Goal: Task Accomplishment & Management: Manage account settings

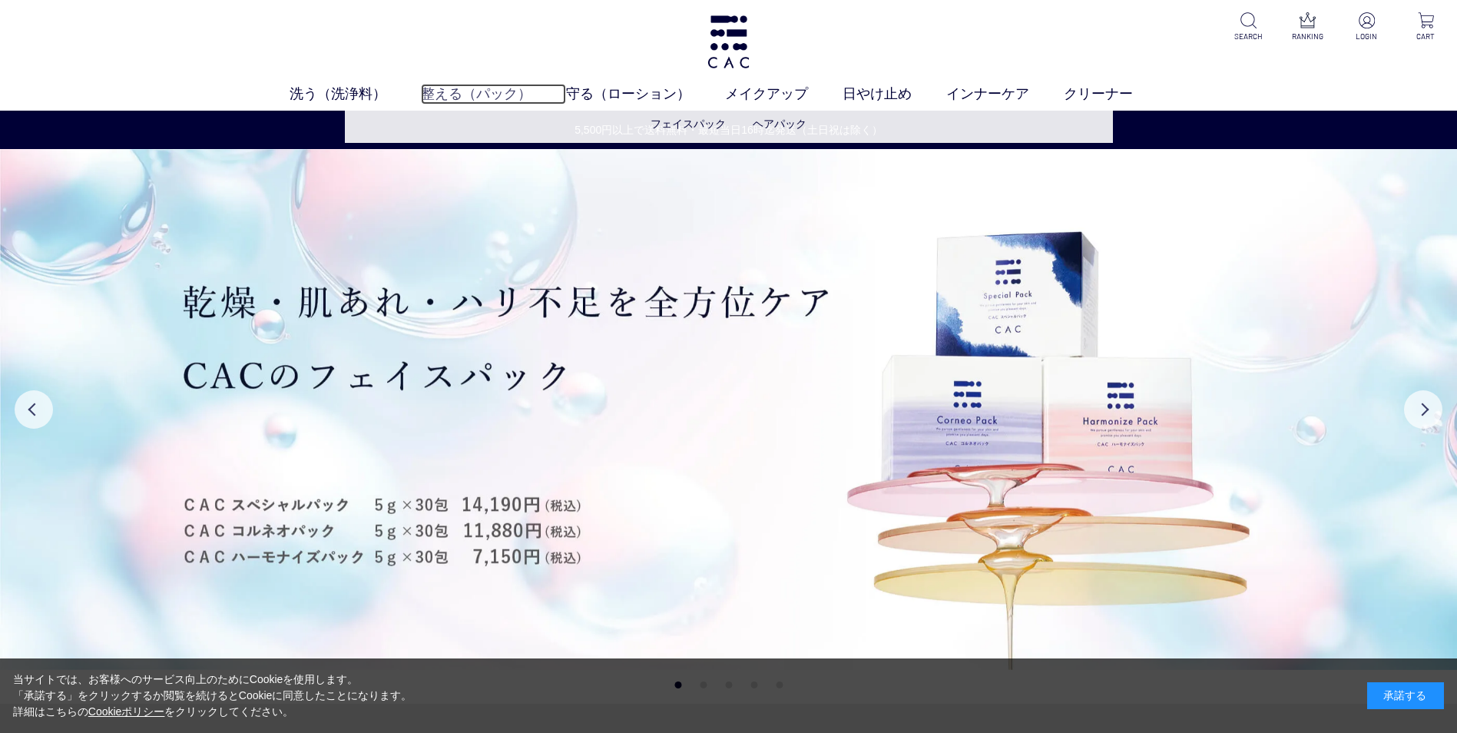
click at [442, 94] on link "整える（パック）" at bounding box center [493, 94] width 145 height 21
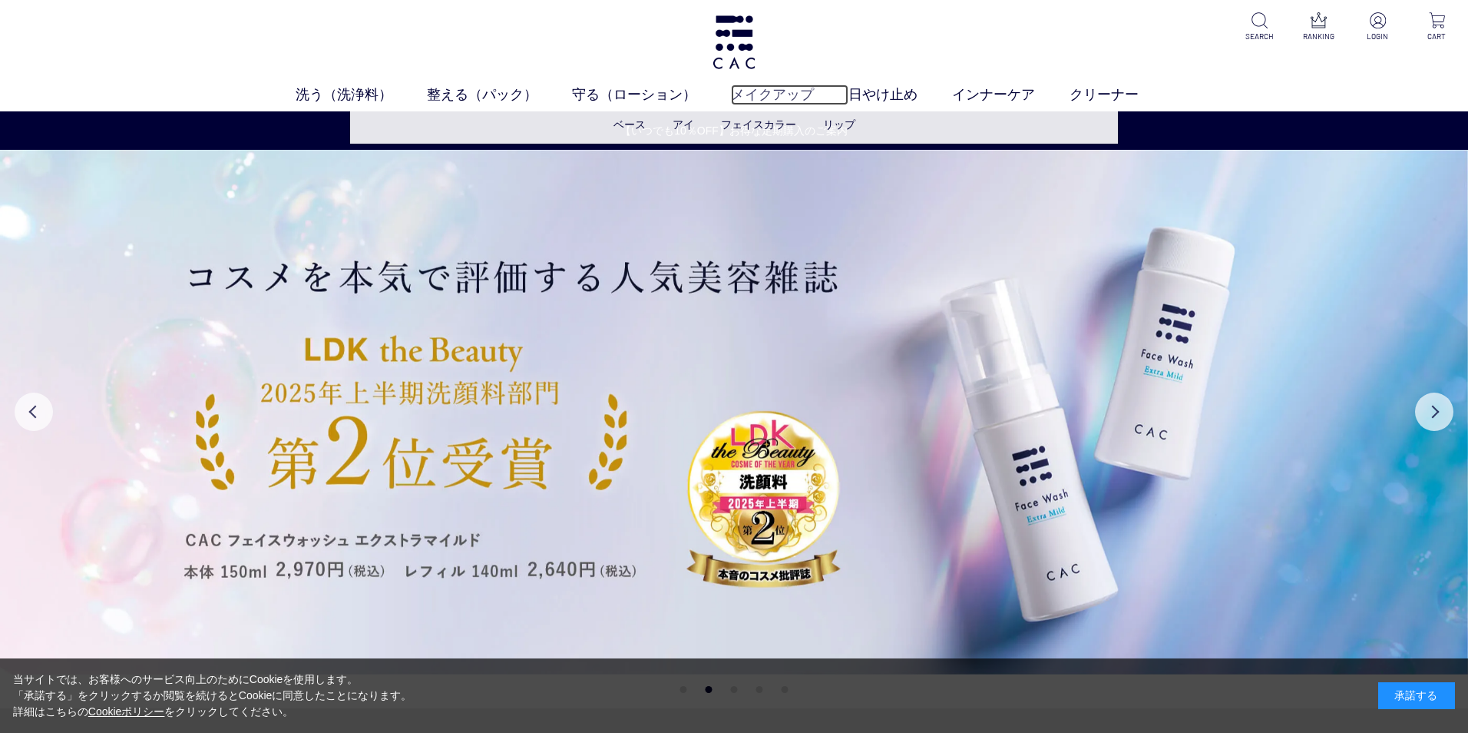
click at [754, 94] on link "メイクアップ" at bounding box center [789, 94] width 117 height 21
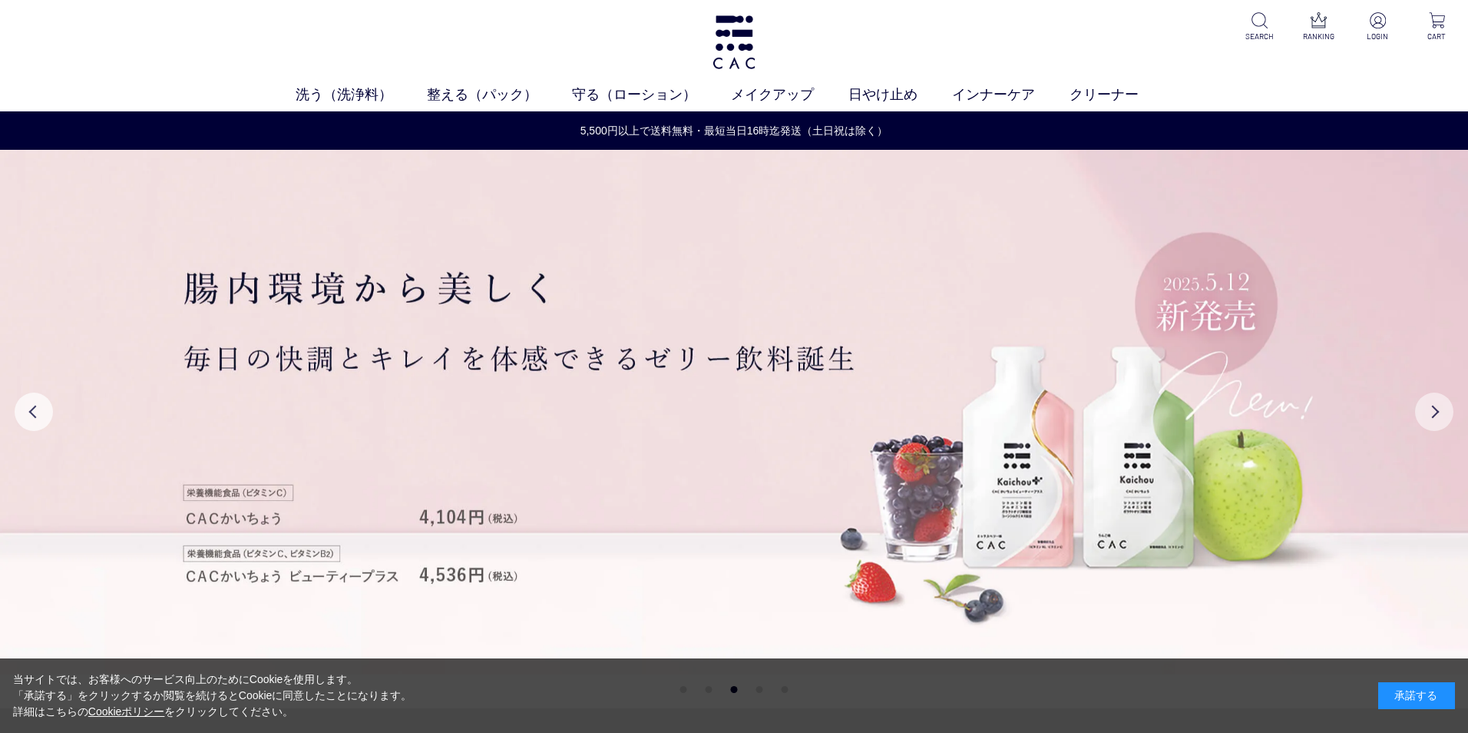
click at [1438, 412] on button "Next" at bounding box center [1434, 411] width 38 height 38
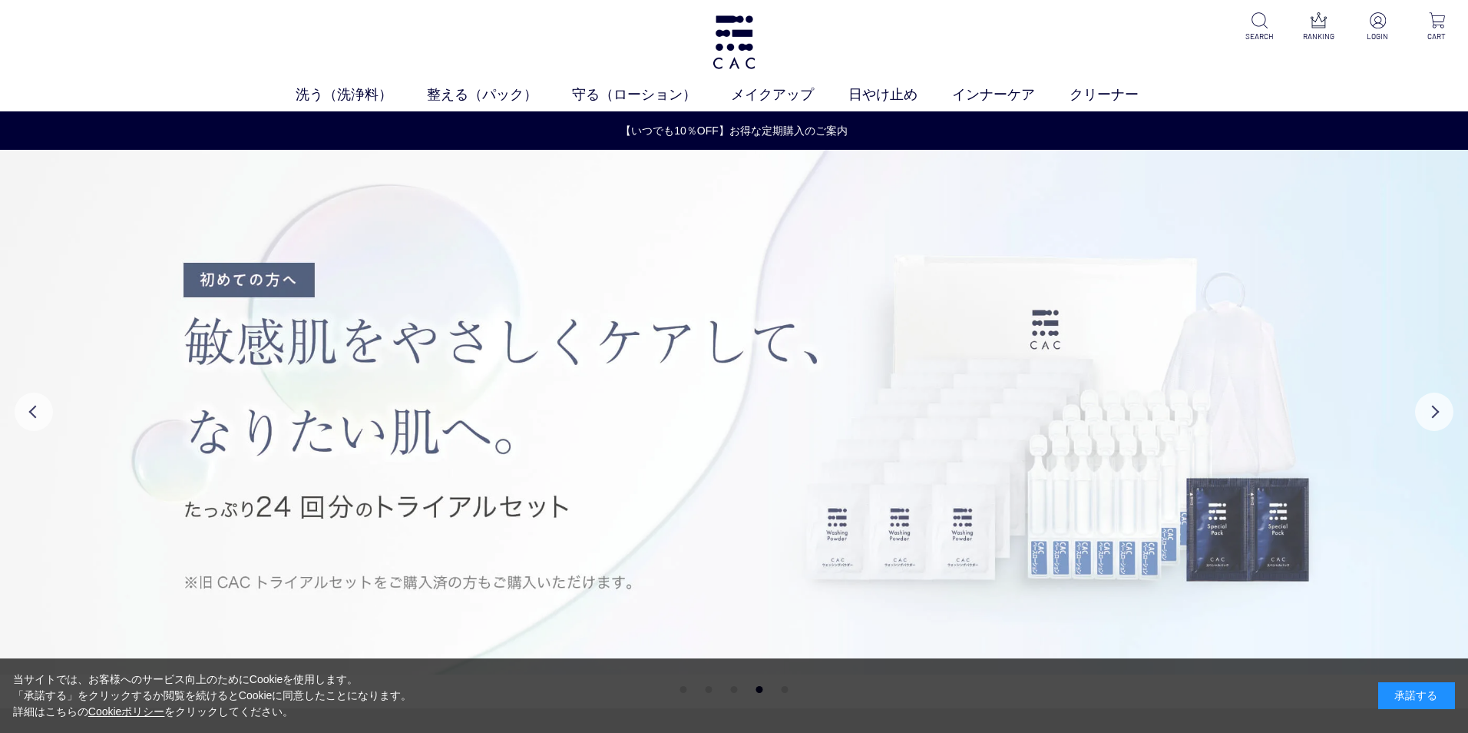
click at [1219, 466] on img at bounding box center [734, 412] width 1468 height 524
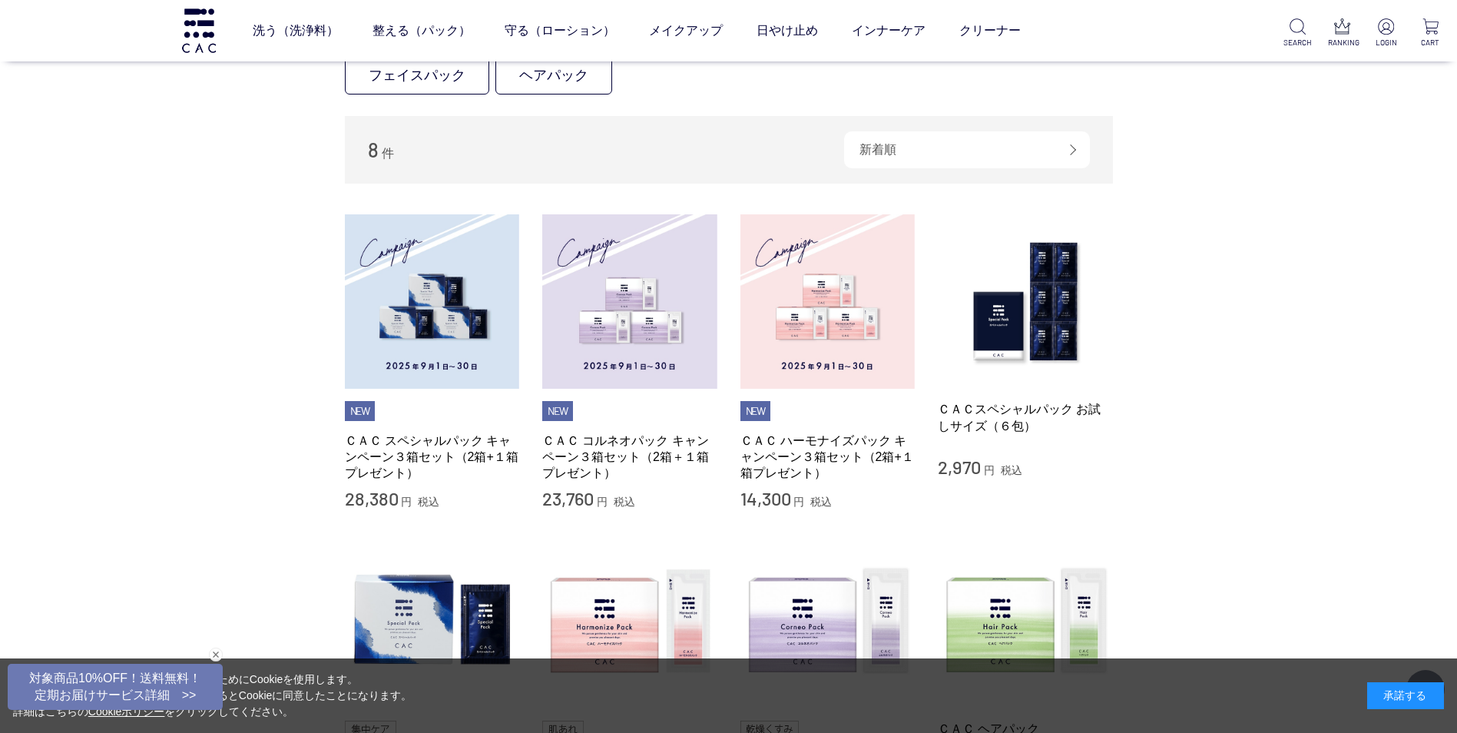
scroll to position [230, 0]
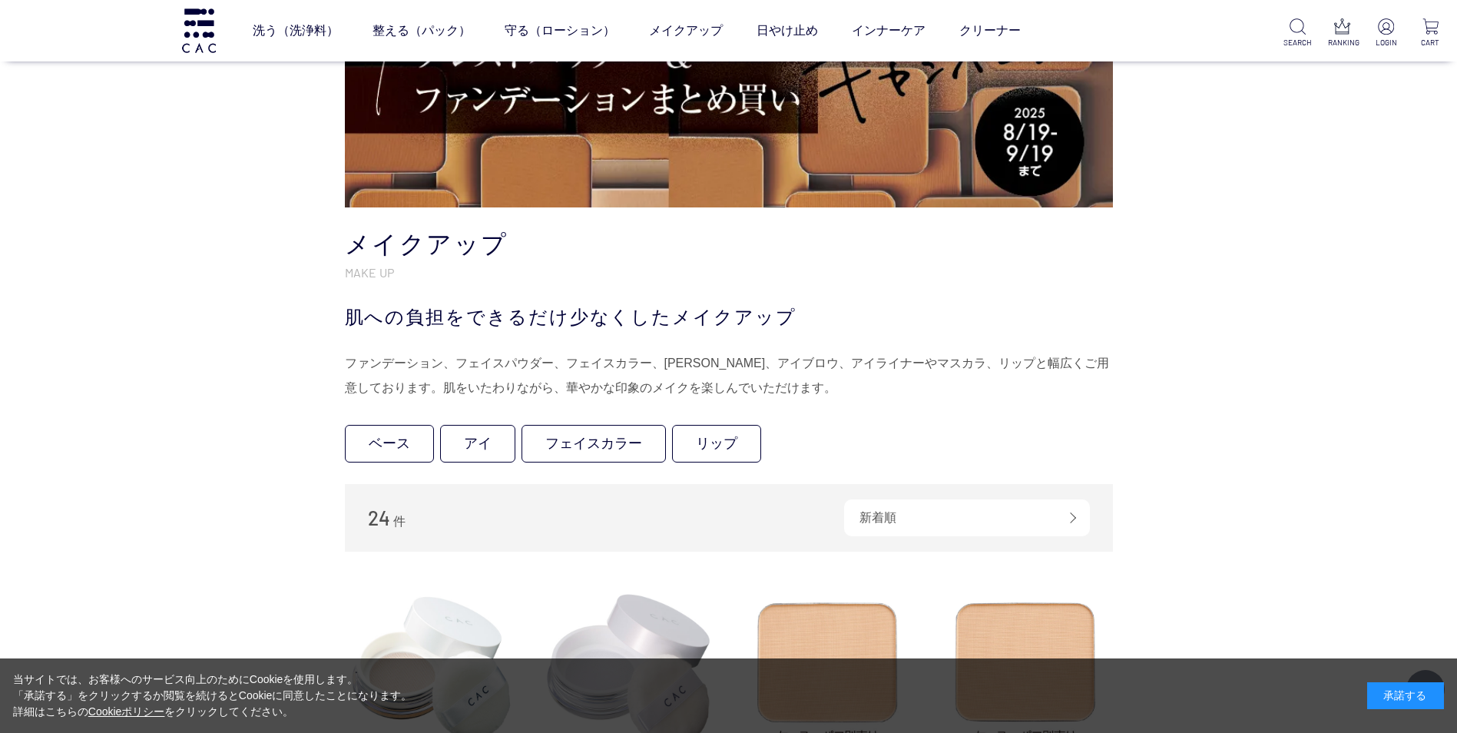
scroll to position [230, 0]
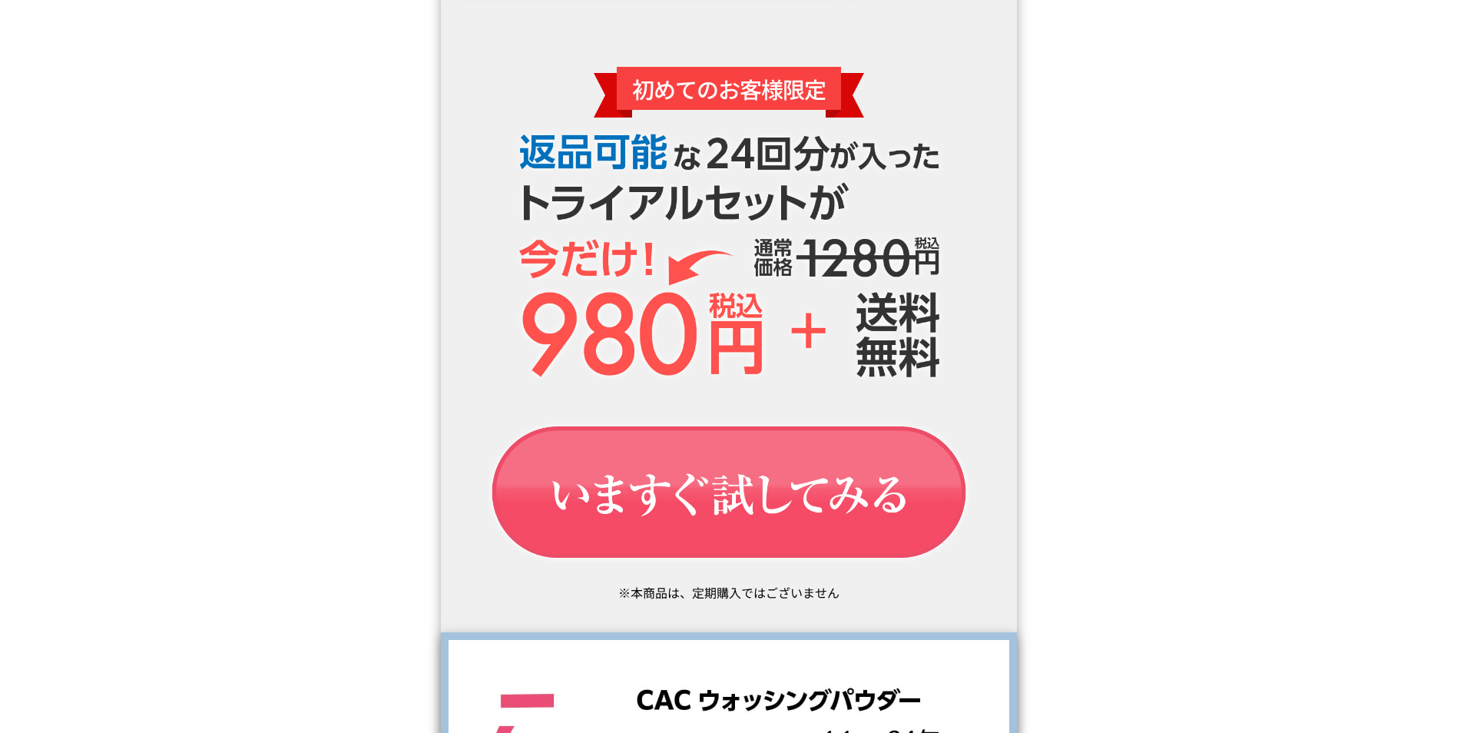
scroll to position [2227, 0]
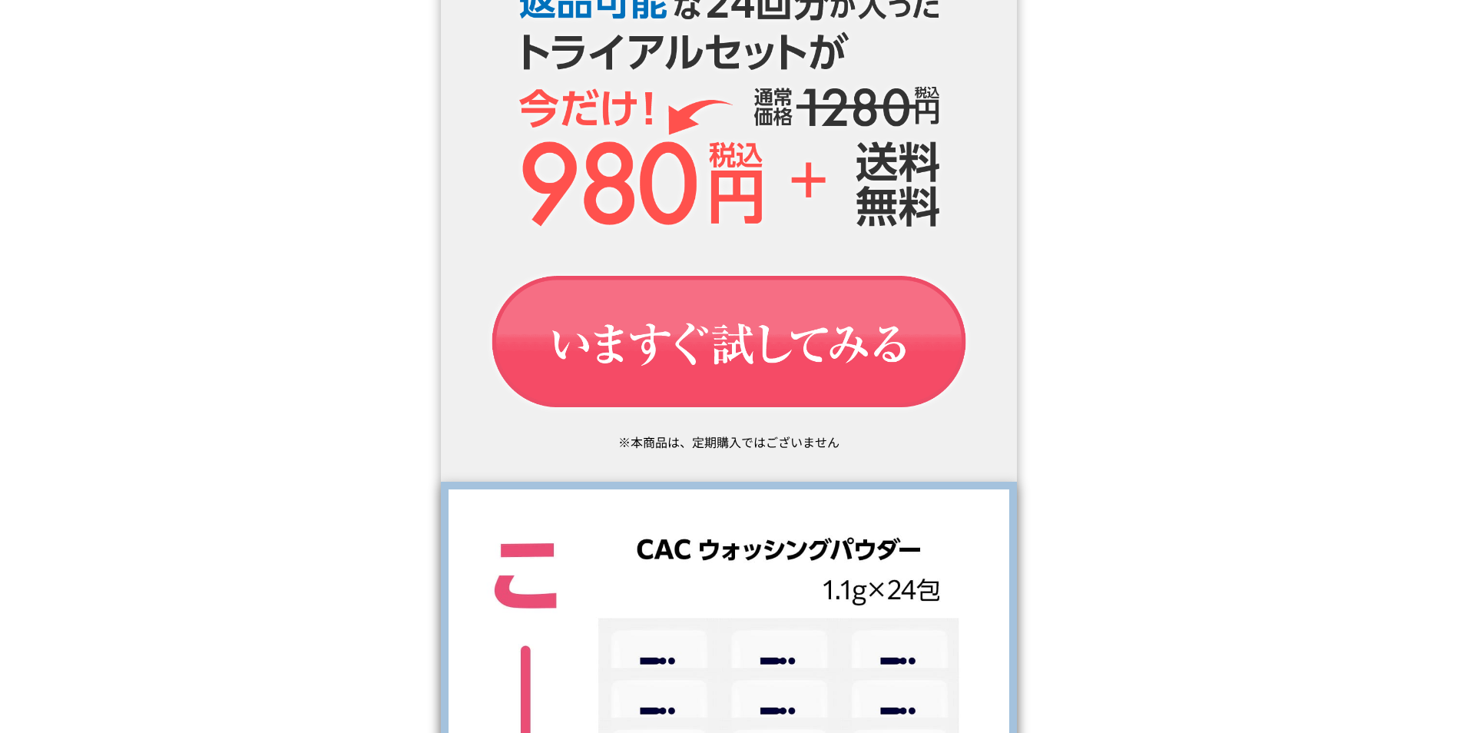
click at [796, 358] on img at bounding box center [729, 343] width 530 height 178
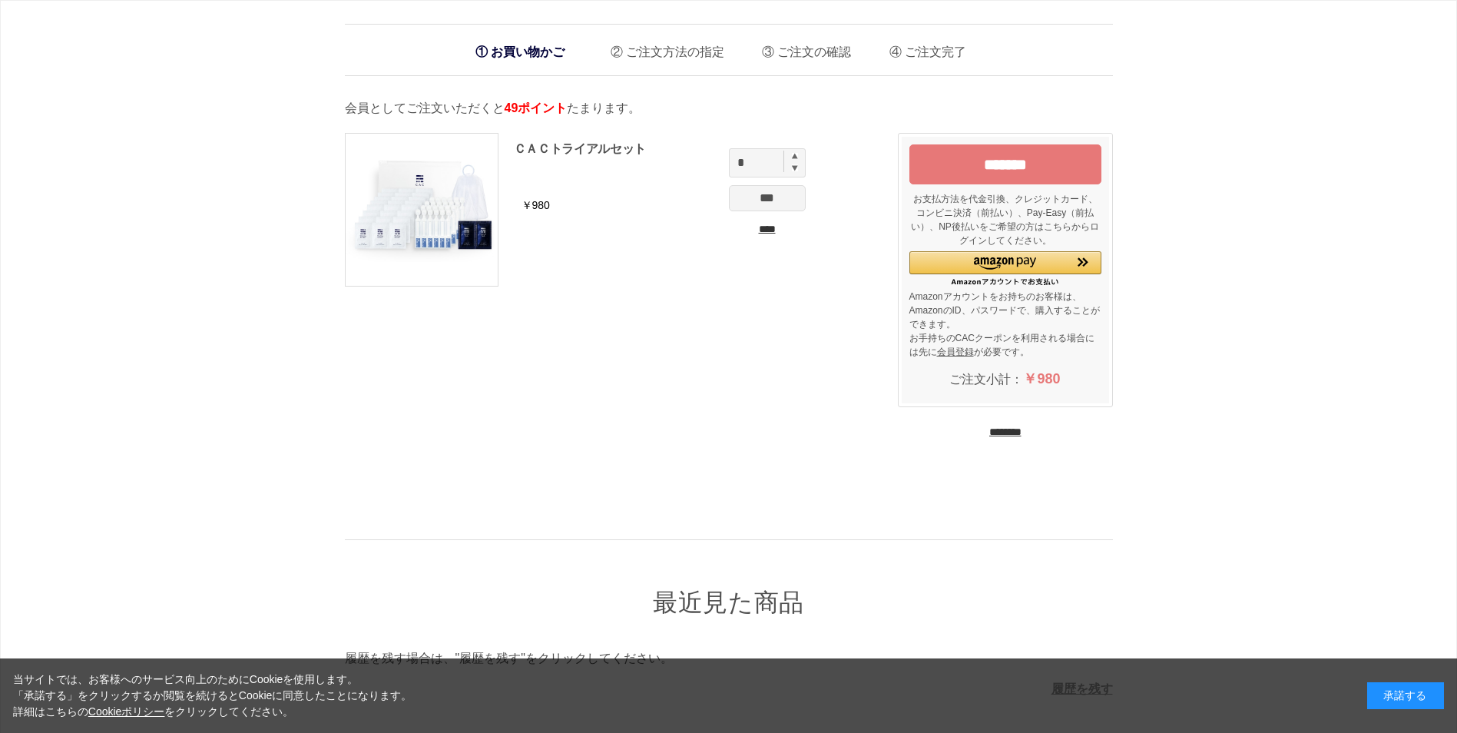
click at [1024, 162] on input "*******" at bounding box center [1005, 164] width 192 height 40
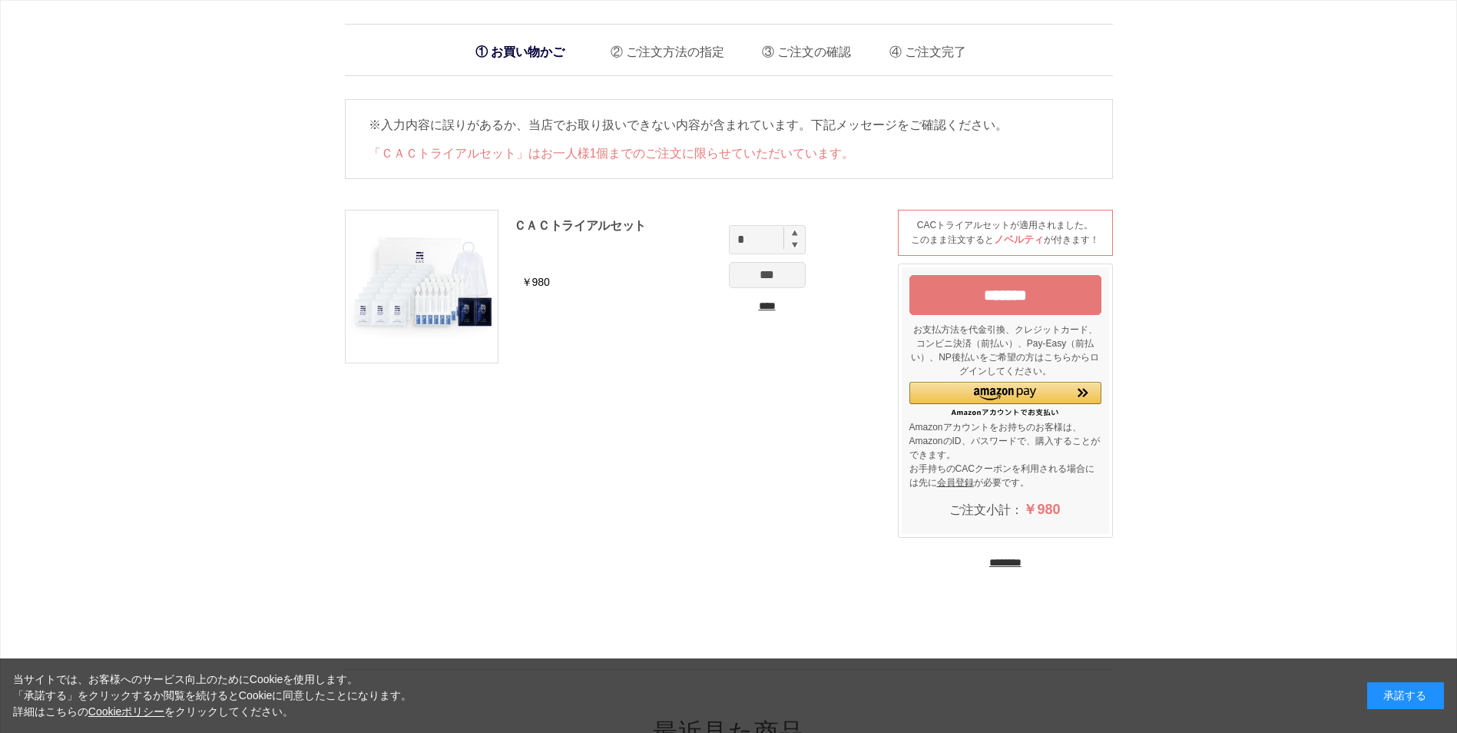
click at [965, 296] on input "*******" at bounding box center [1005, 295] width 192 height 40
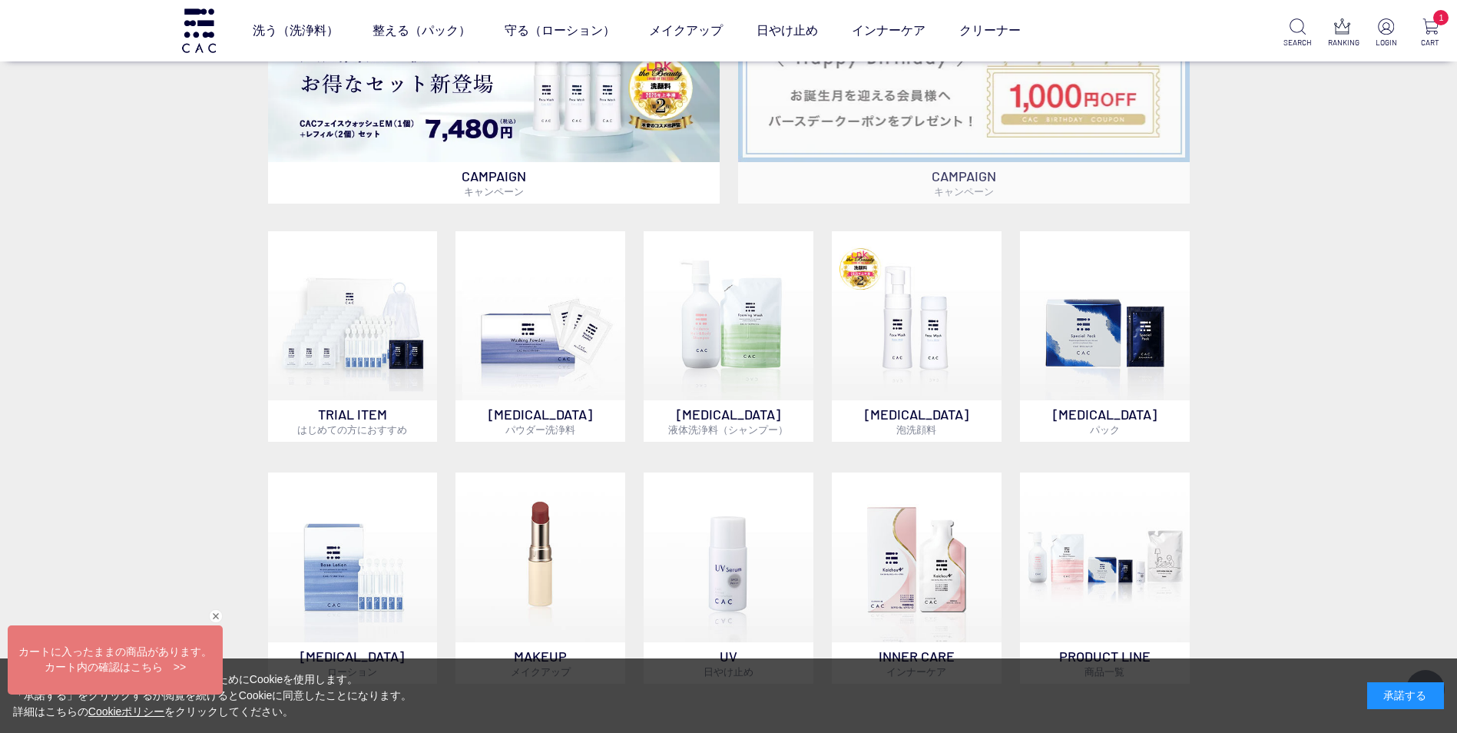
scroll to position [1075, 0]
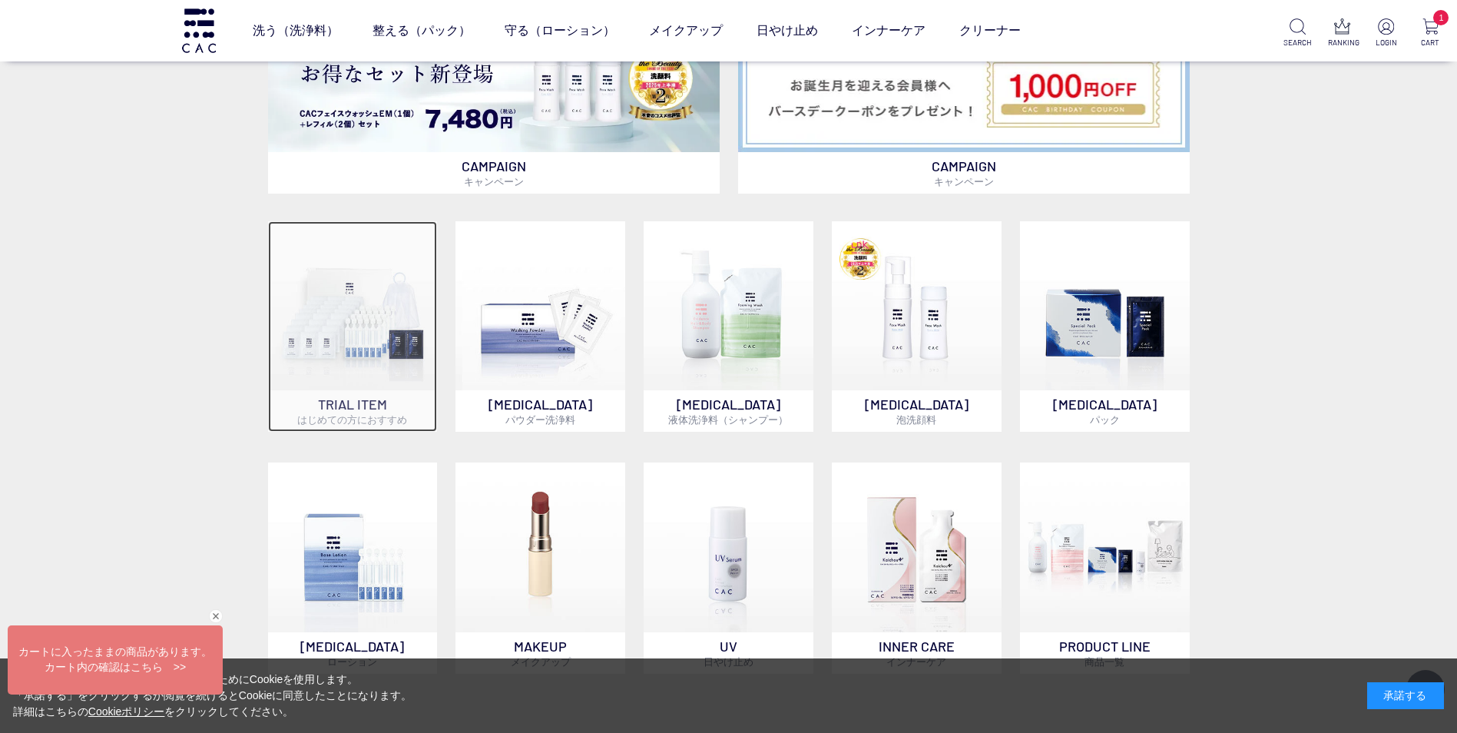
click at [379, 346] on img at bounding box center [353, 306] width 170 height 170
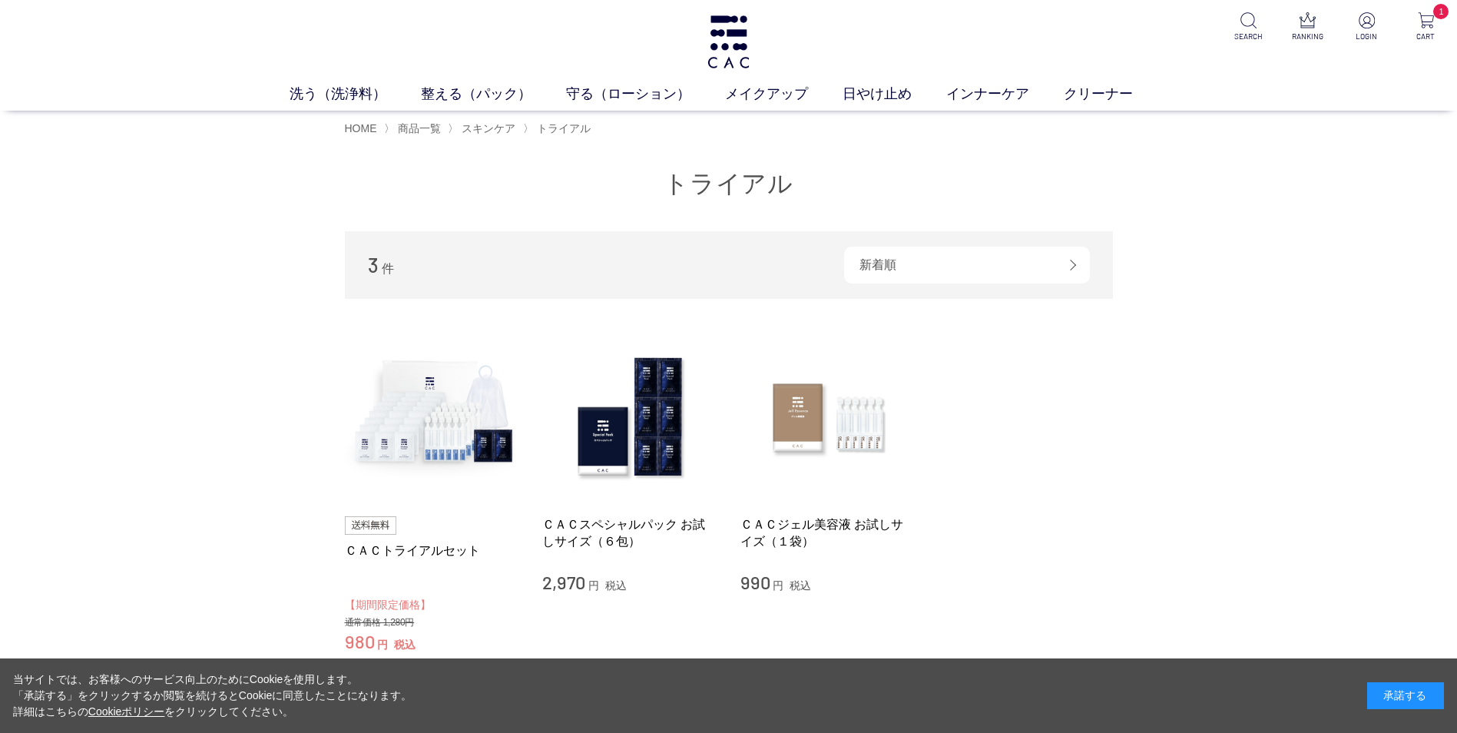
scroll to position [154, 0]
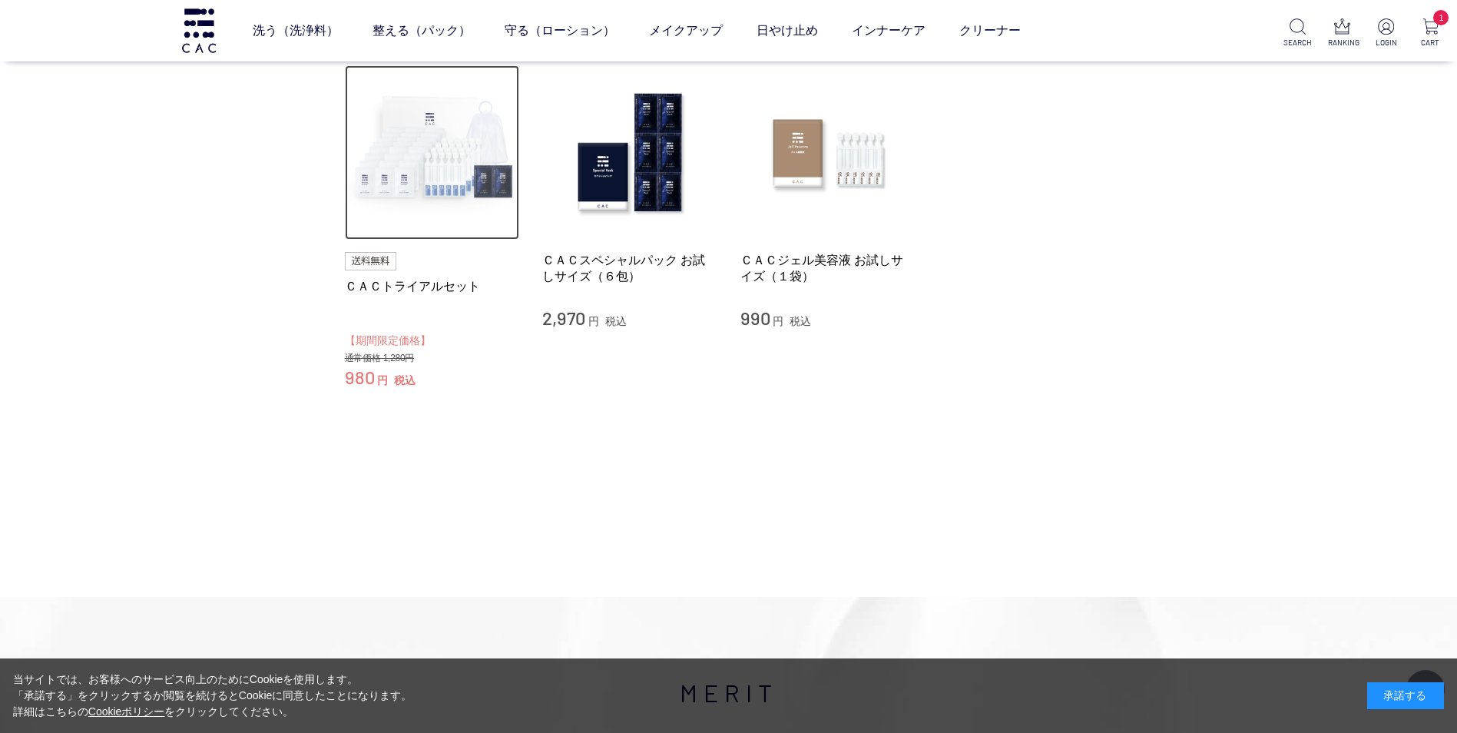
click at [463, 177] on img at bounding box center [432, 152] width 175 height 175
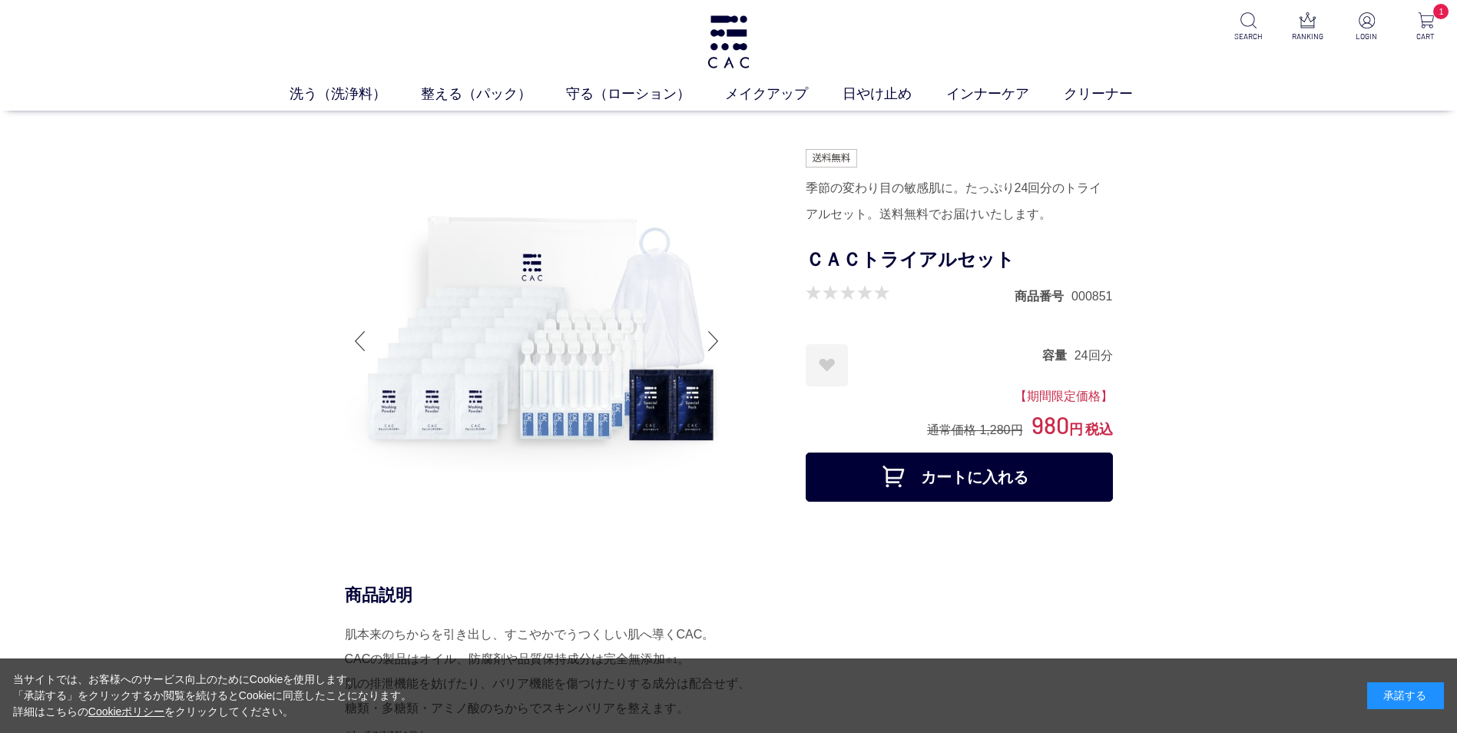
click at [1431, 12] on div "洗う（洗浄料） 液体洗浄料 パウダー洗浄料 泡洗顔料 グッズ 整える（パック） フェイスパック ヘアパック 守る（ローション） 保湿化粧水 柔軟化粧水 美容液…" at bounding box center [728, 55] width 1457 height 111
click at [1428, 22] on img at bounding box center [1426, 20] width 16 height 16
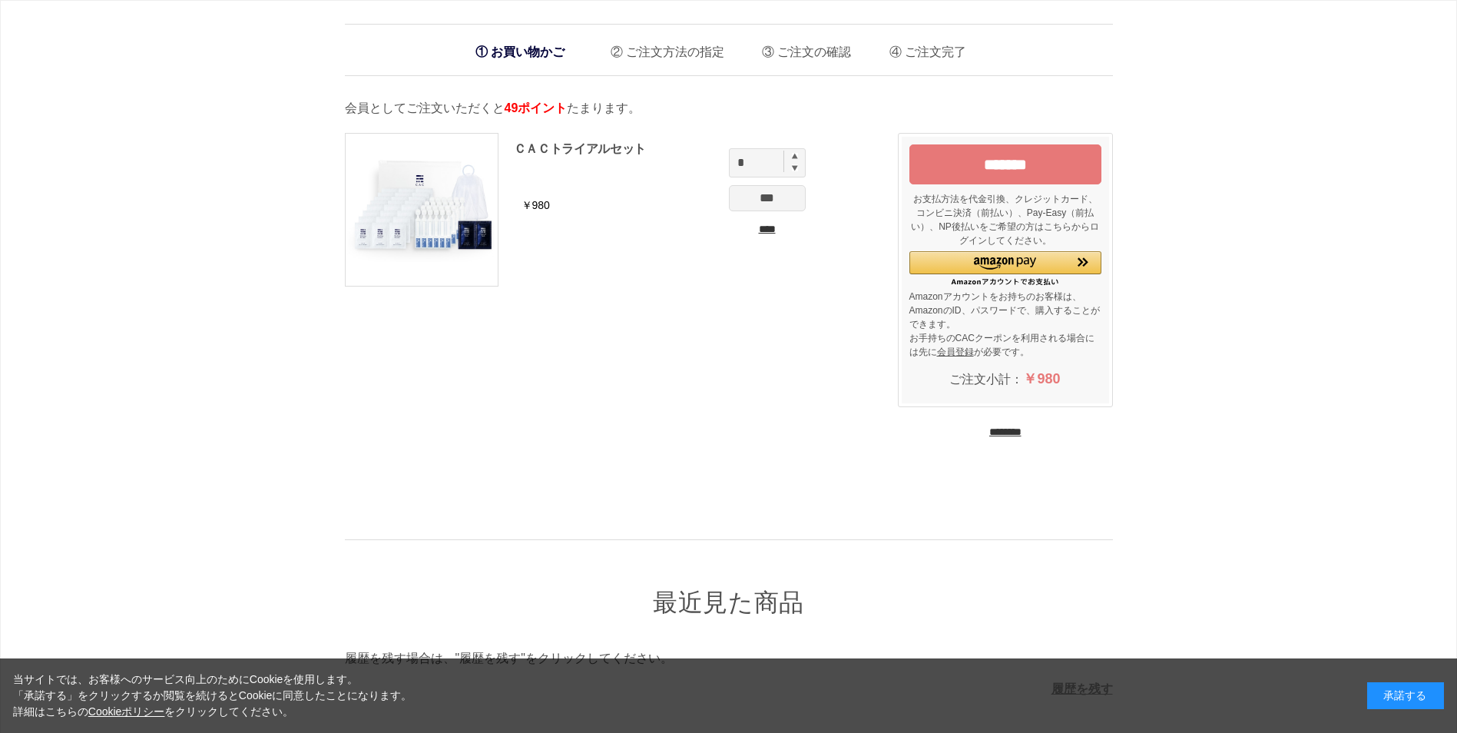
click at [990, 163] on input "*******" at bounding box center [1005, 164] width 192 height 40
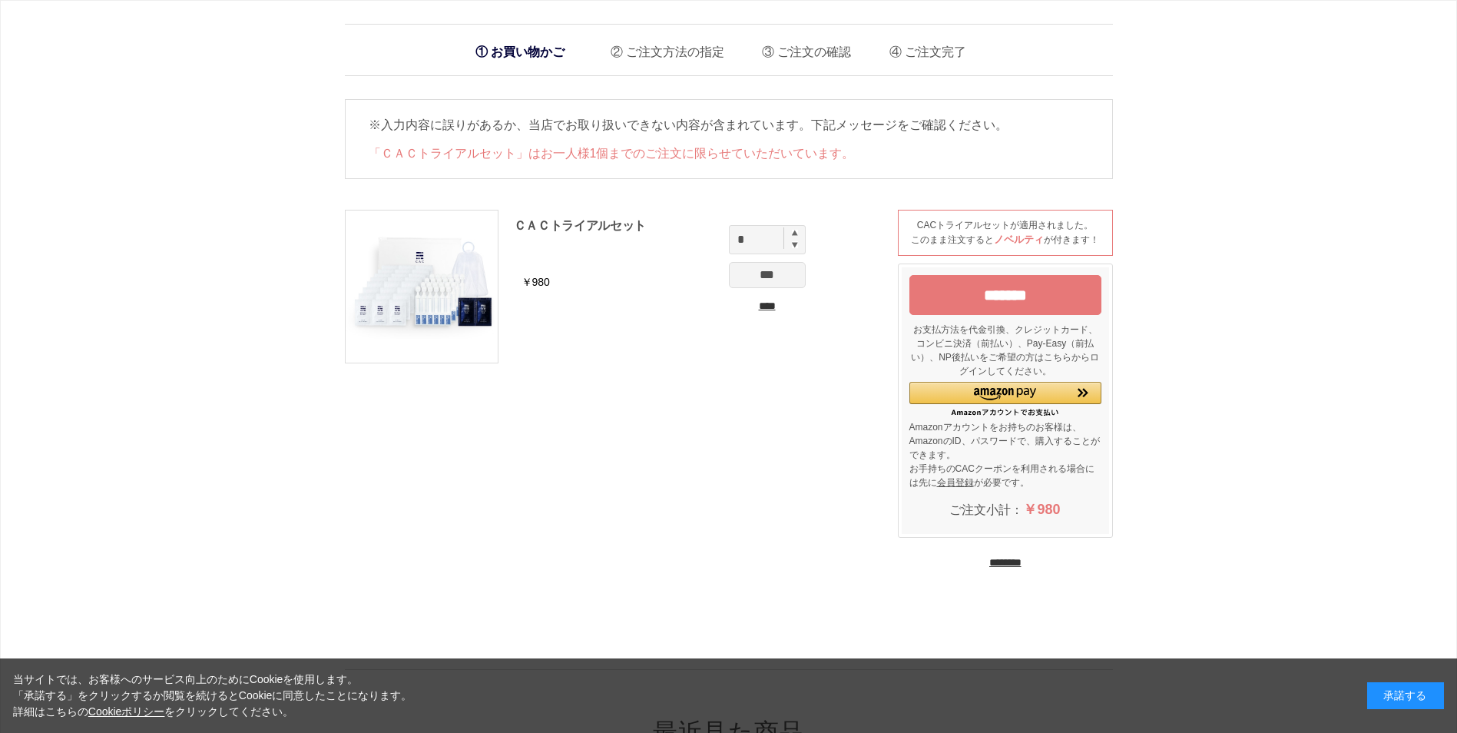
click at [1016, 312] on input "*******" at bounding box center [1005, 295] width 192 height 40
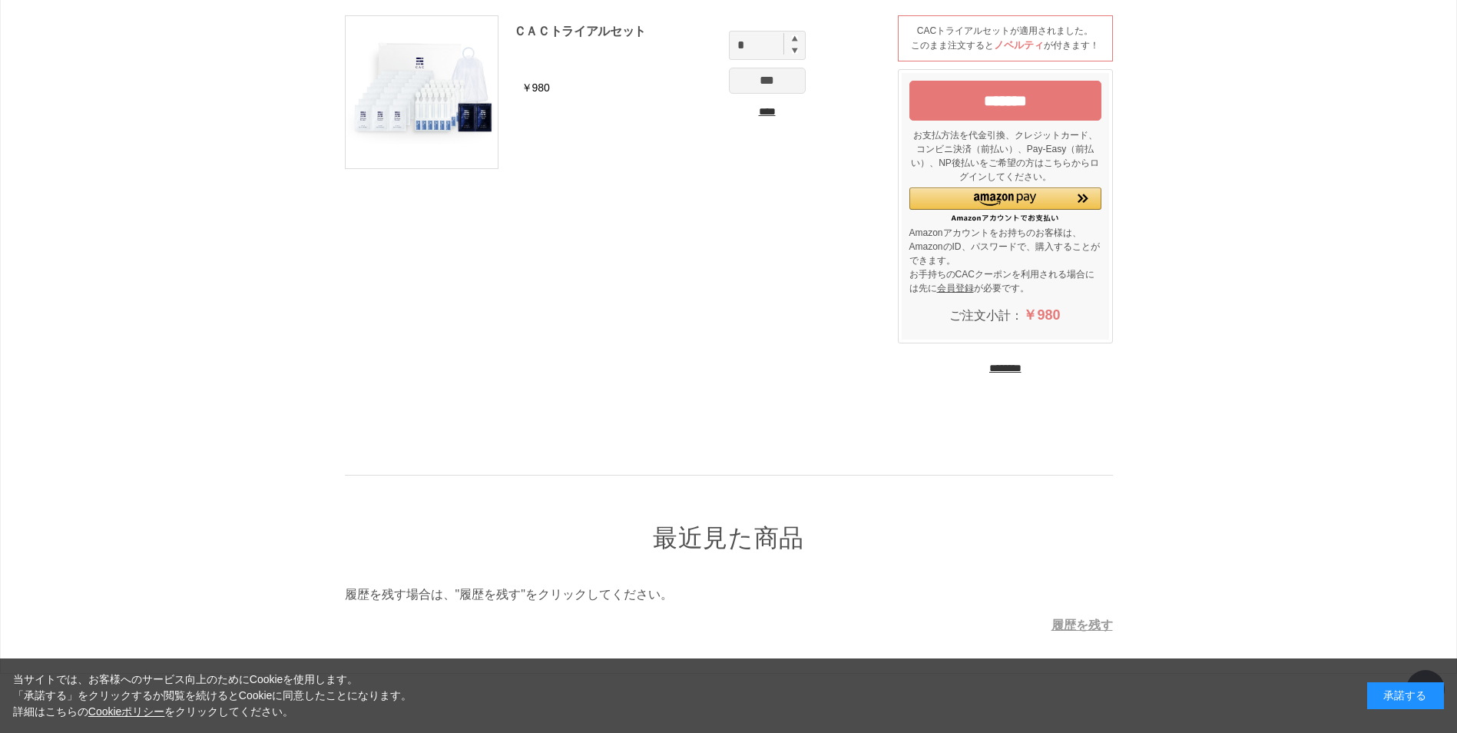
scroll to position [53, 0]
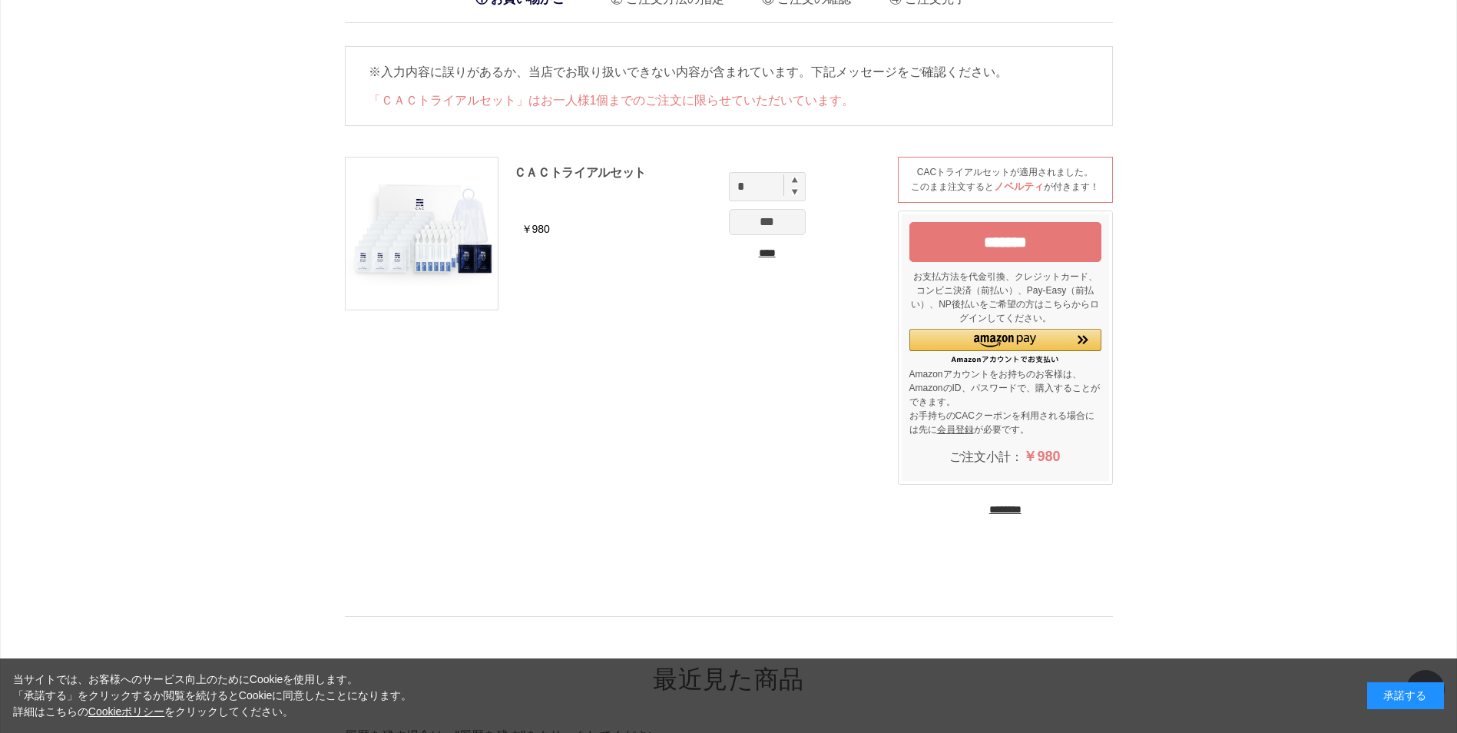
click at [1016, 243] on input "*******" at bounding box center [1005, 242] width 192 height 40
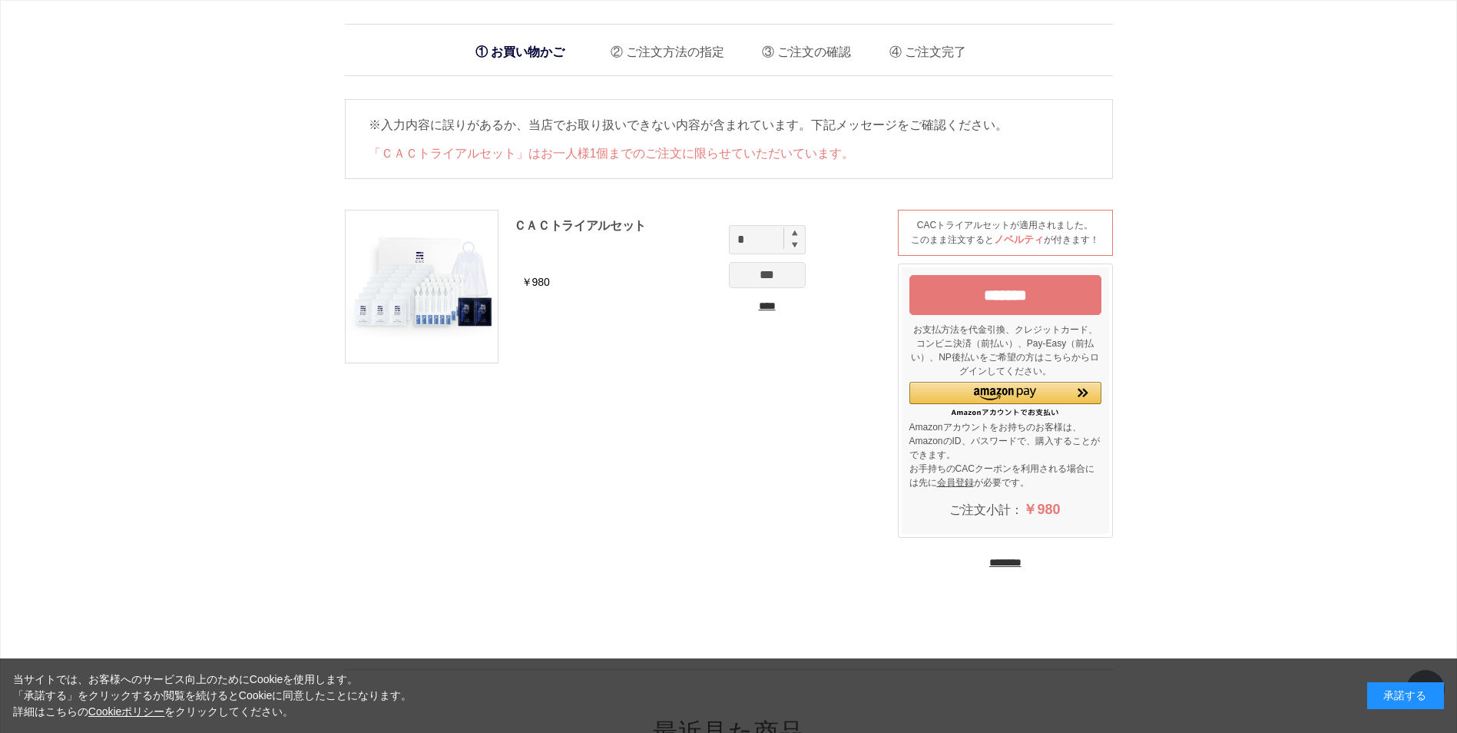
click at [759, 303] on input "****" at bounding box center [767, 306] width 77 height 16
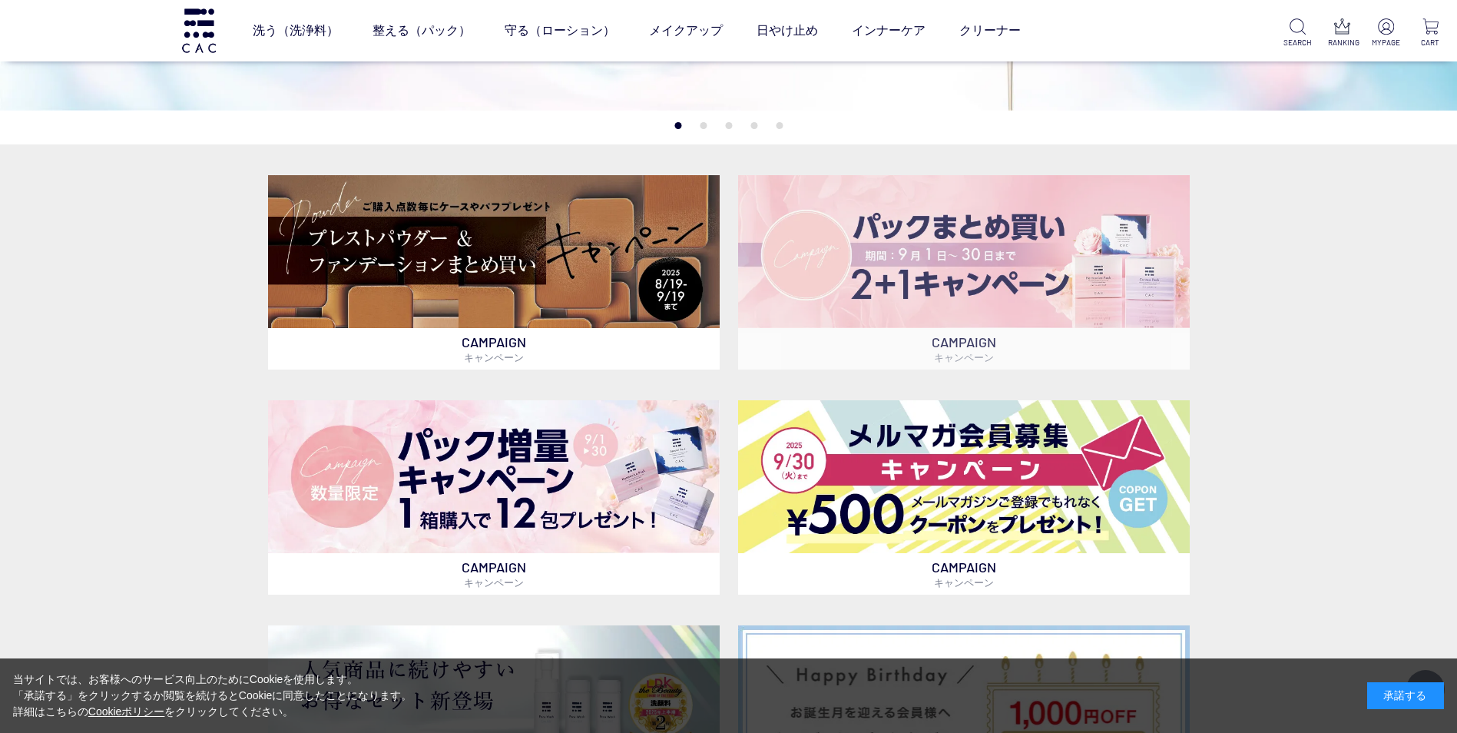
scroll to position [538, 0]
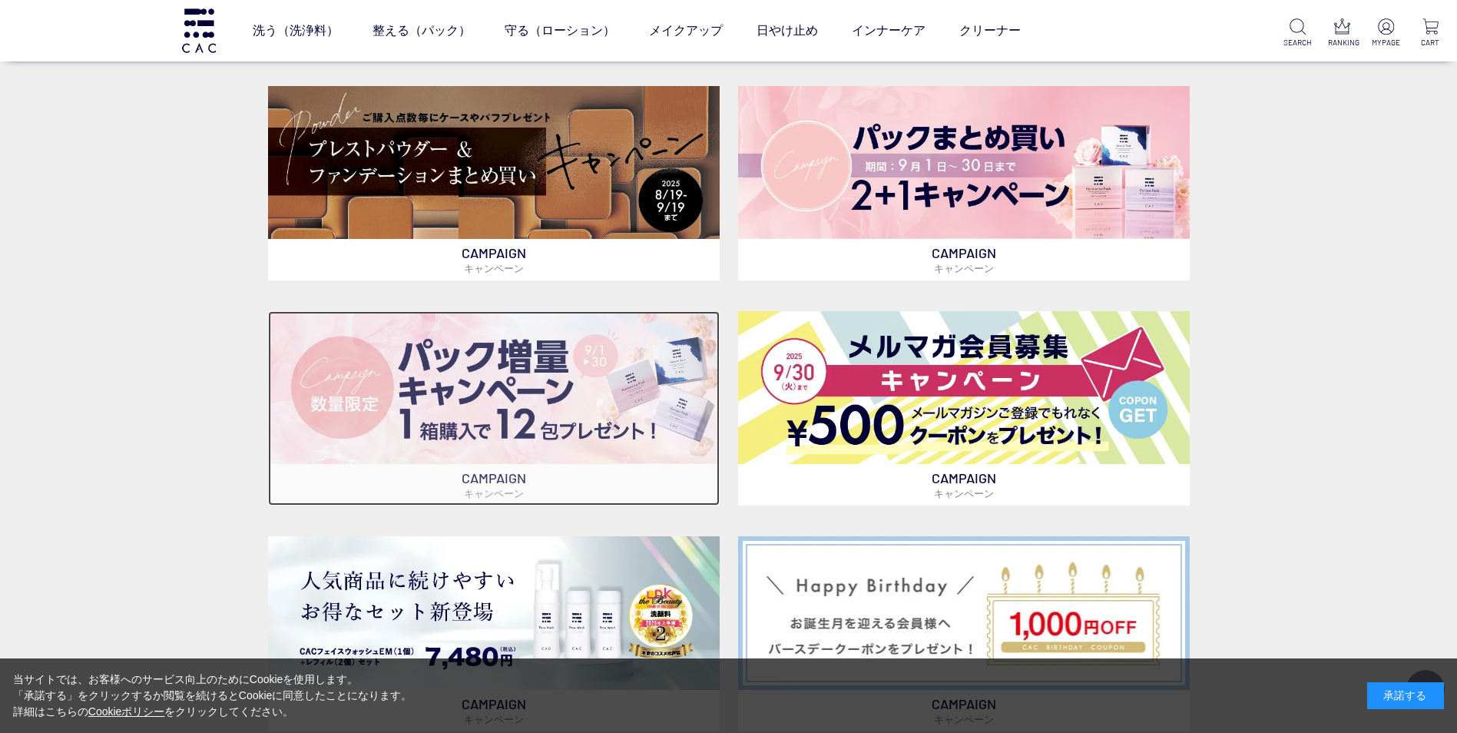
click at [539, 409] on img at bounding box center [494, 387] width 452 height 153
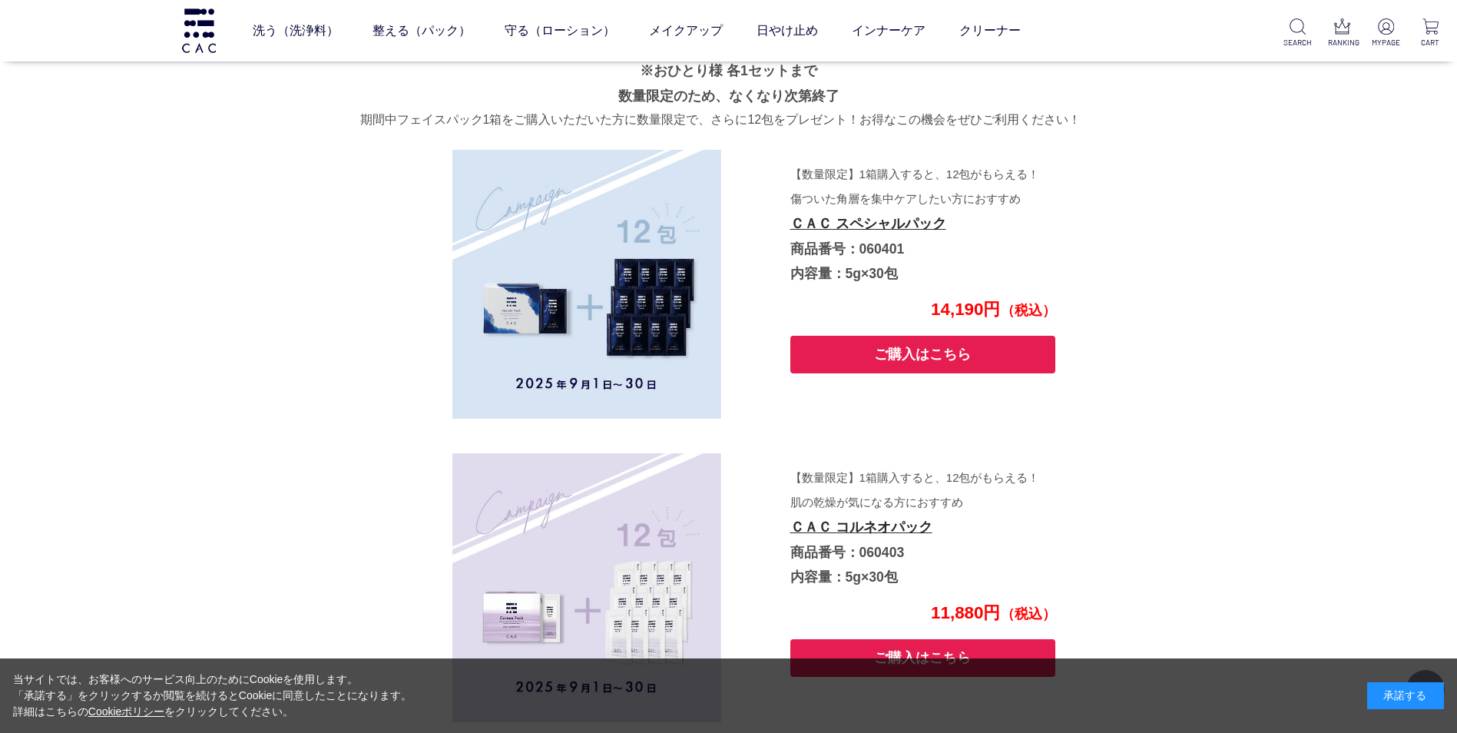
scroll to position [4478, 0]
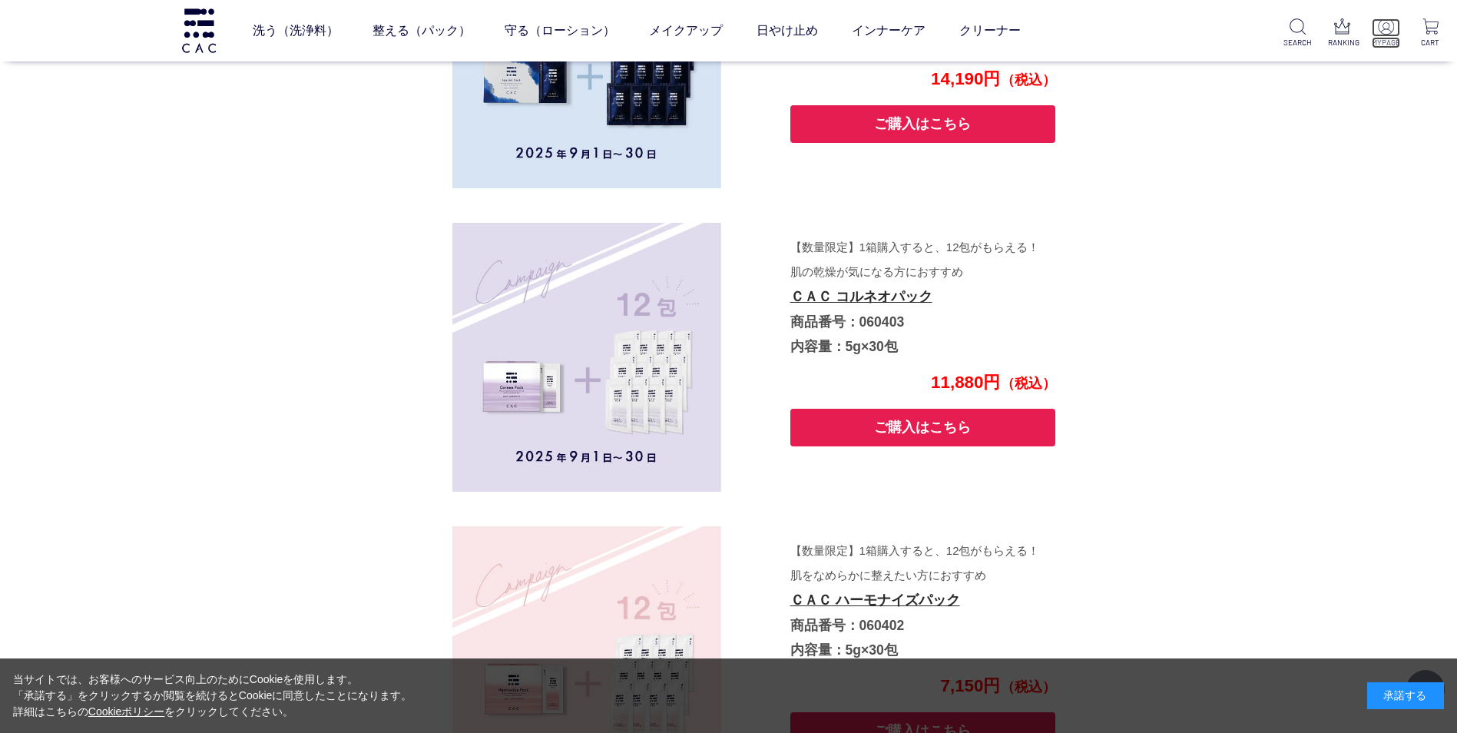
click at [1390, 29] on img at bounding box center [1386, 26] width 16 height 16
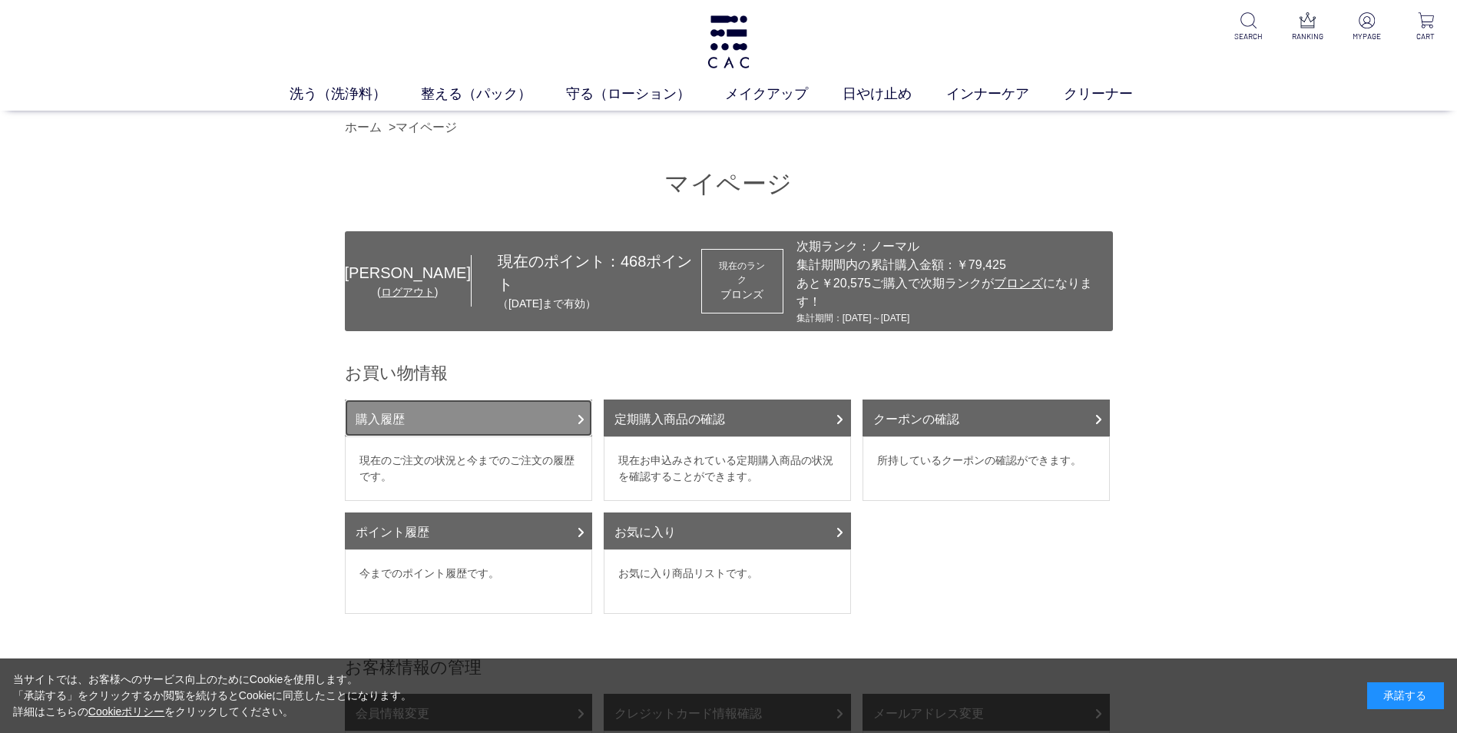
click at [456, 401] on link "購入履歴" at bounding box center [468, 417] width 247 height 37
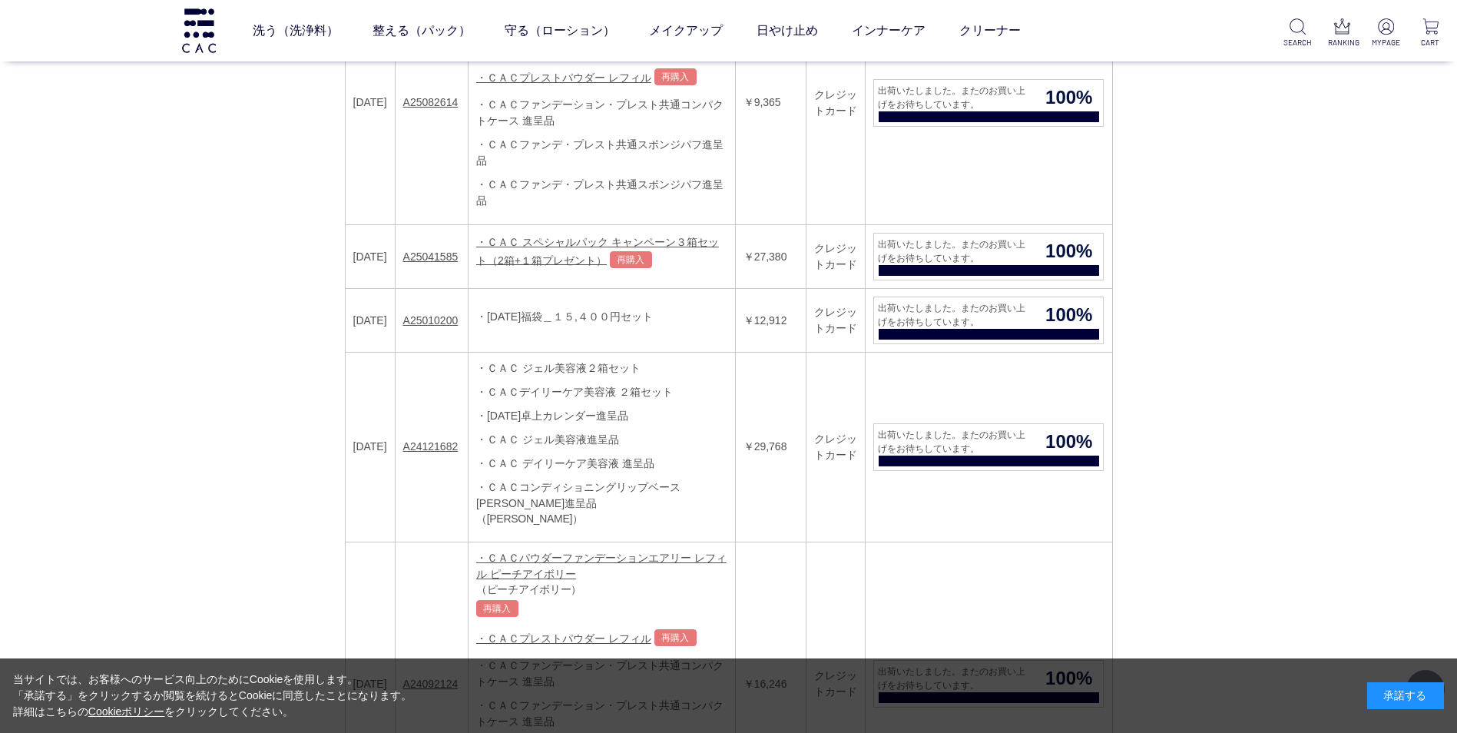
scroll to position [461, 0]
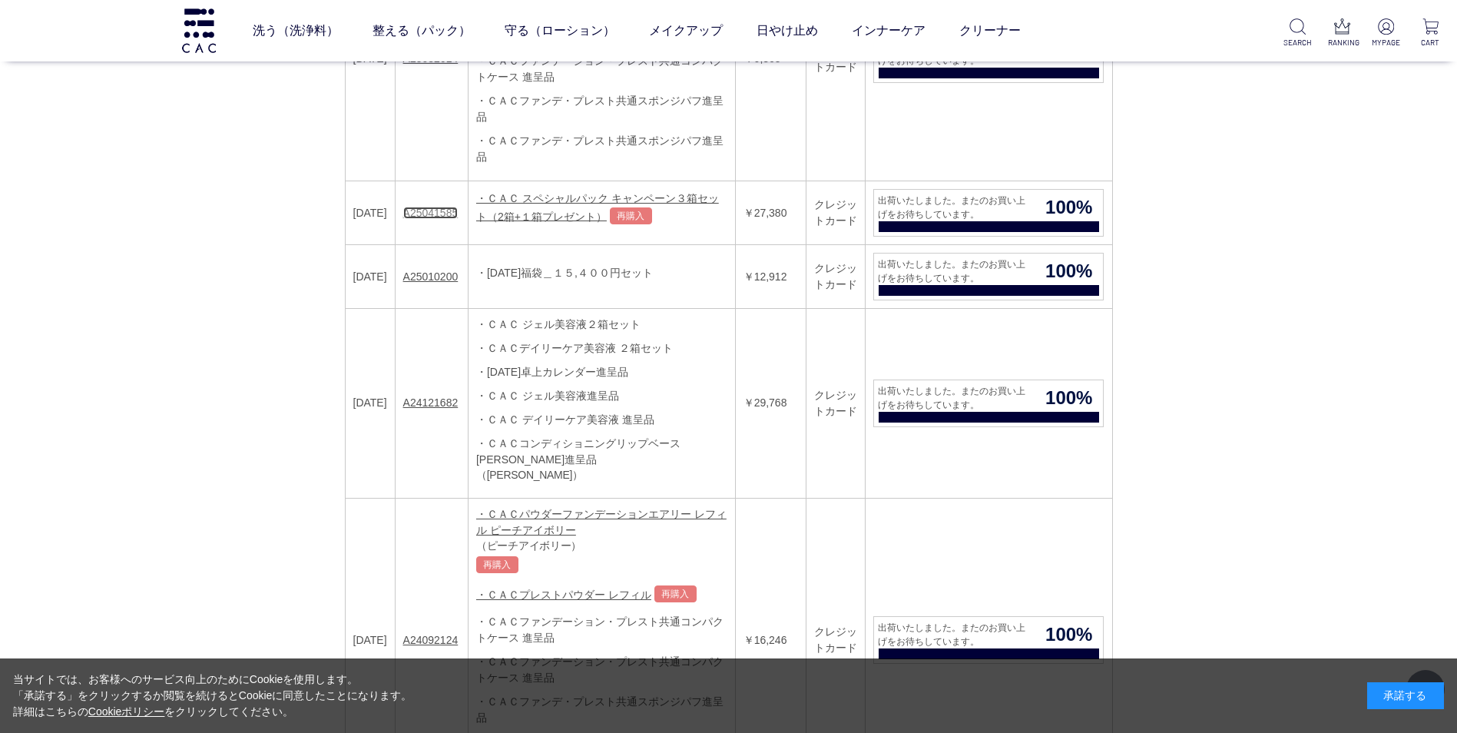
click at [445, 207] on link "A25041585" at bounding box center [430, 213] width 55 height 12
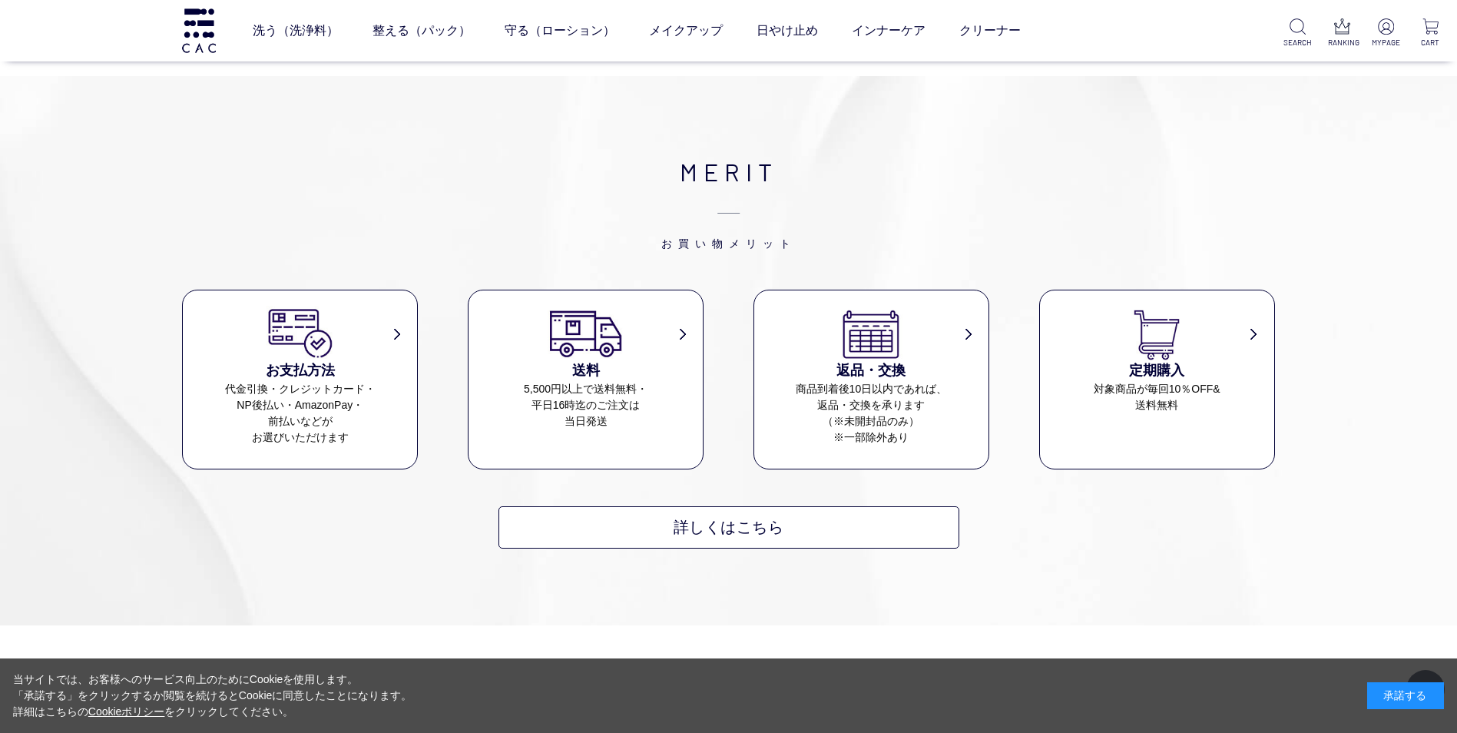
scroll to position [1382, 0]
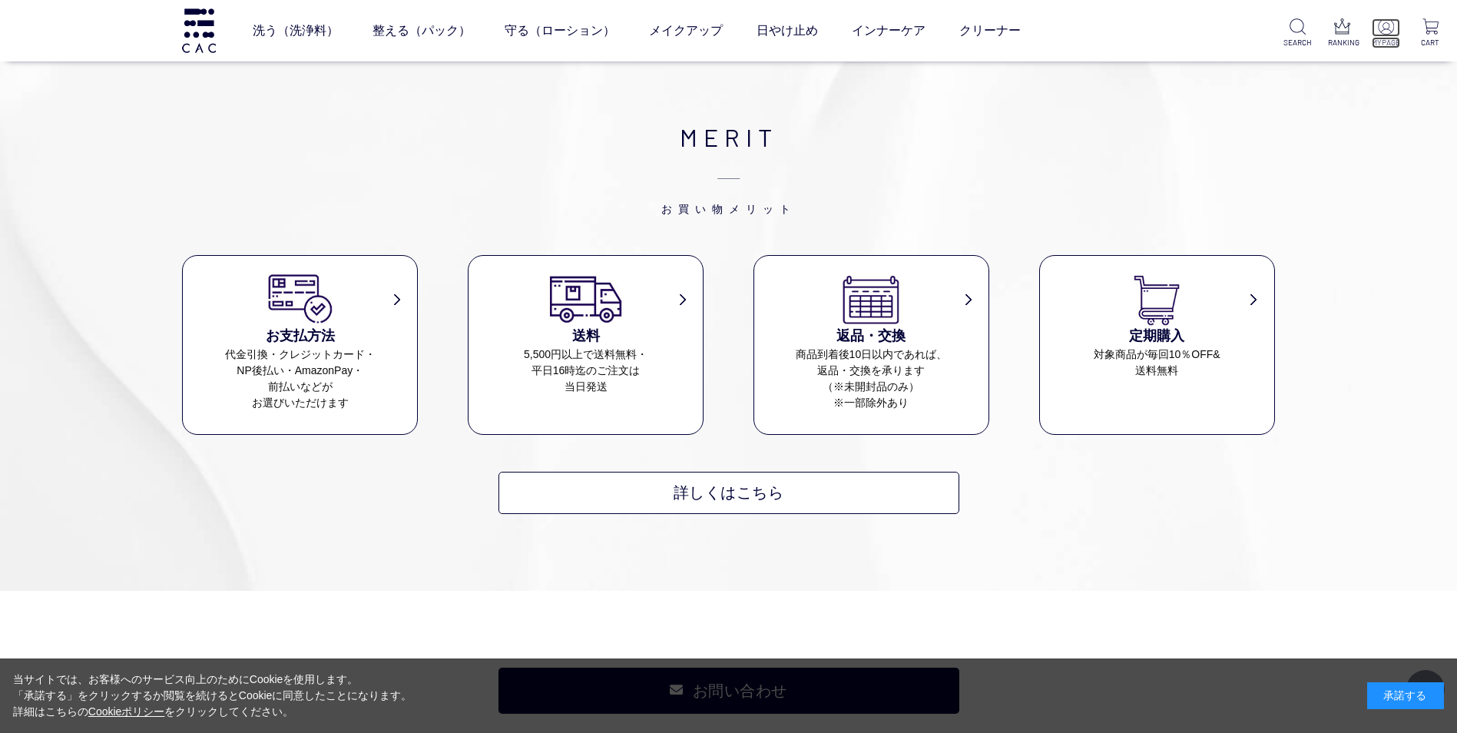
click at [1387, 25] on img at bounding box center [1386, 26] width 16 height 16
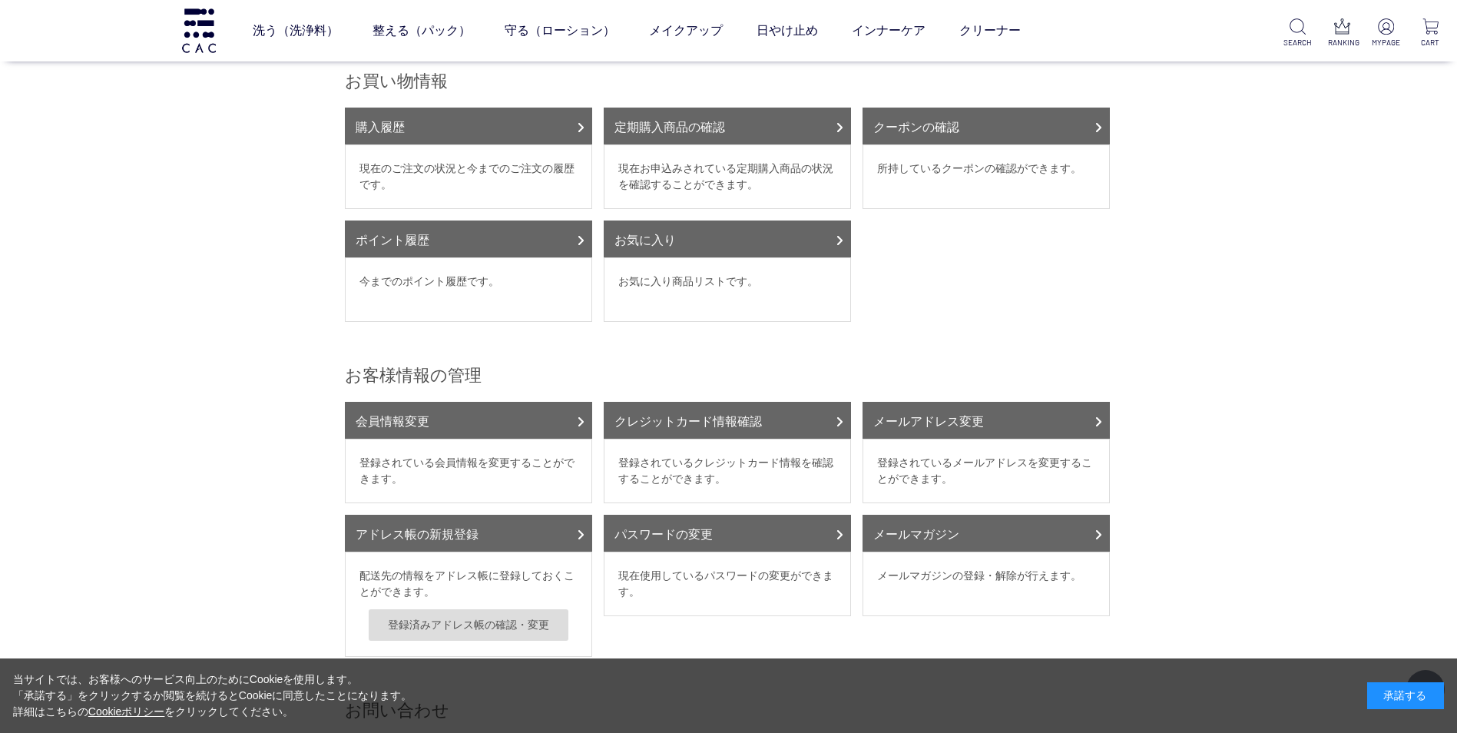
scroll to position [154, 0]
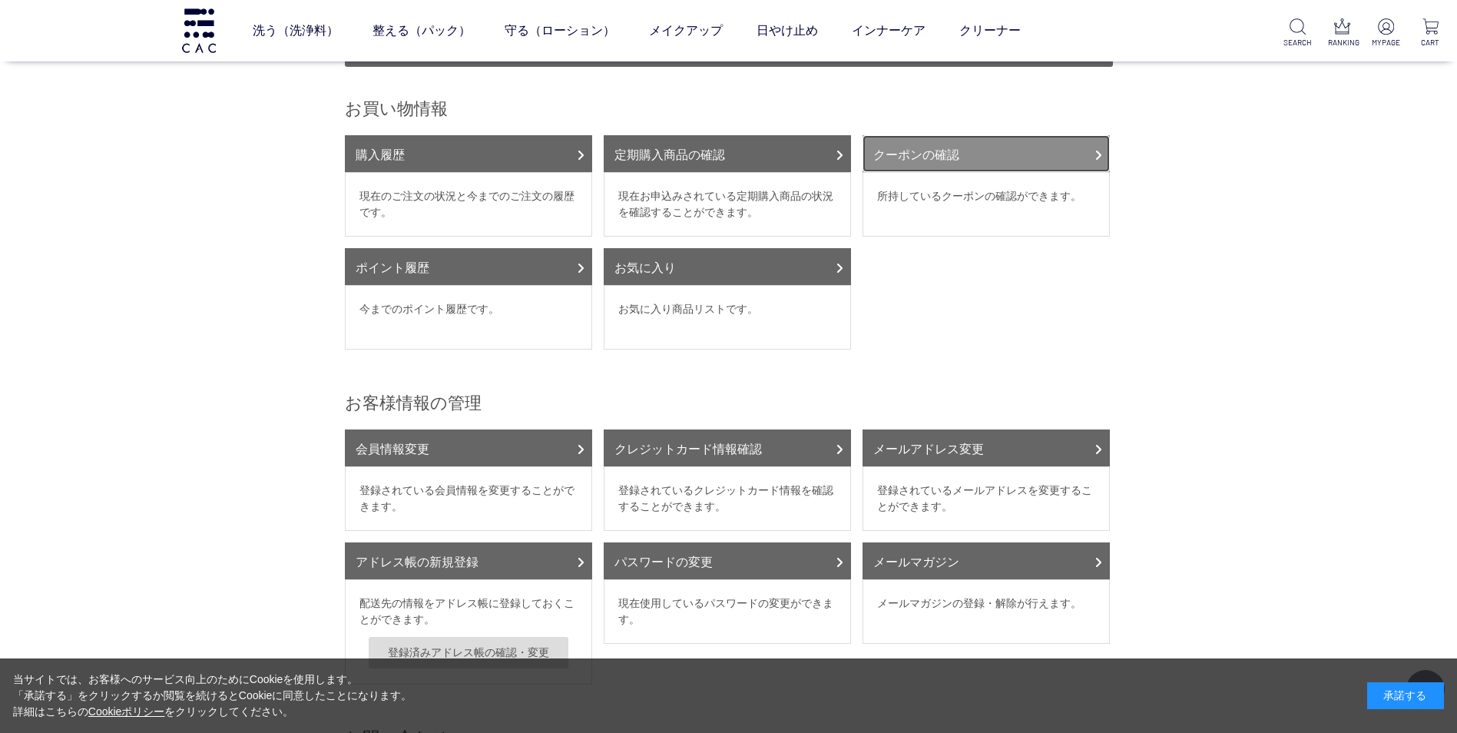
click at [915, 137] on link "クーポンの確認" at bounding box center [985, 153] width 247 height 37
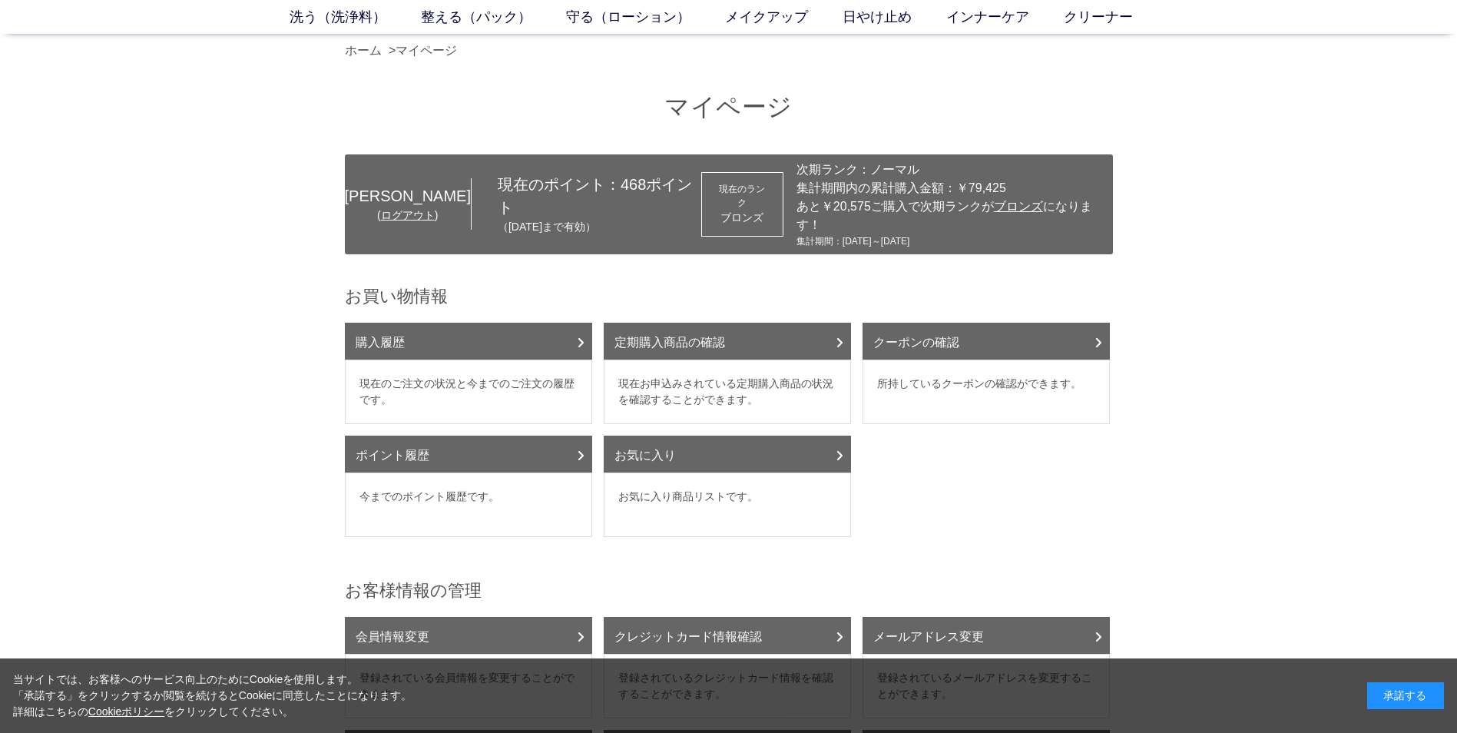
scroll to position [0, 0]
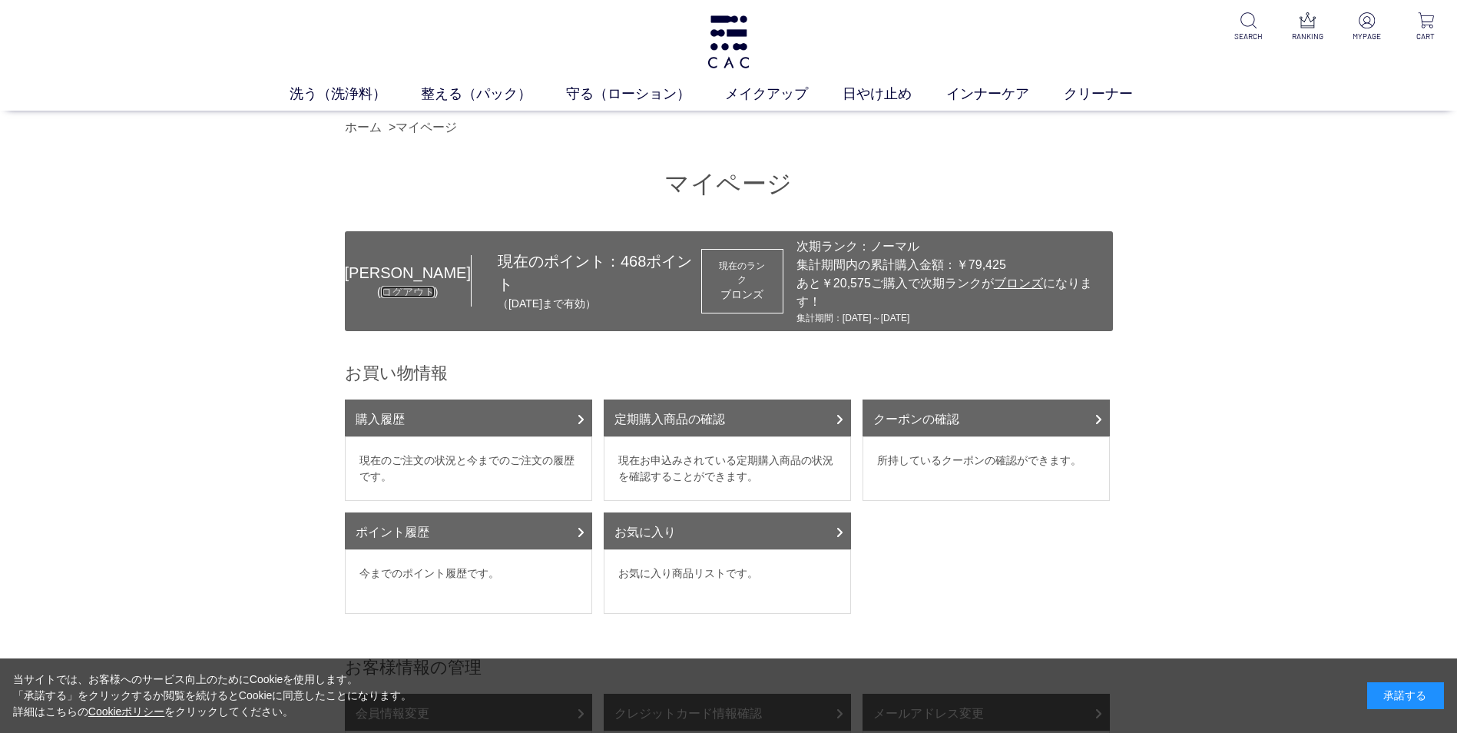
click at [381, 286] on link "ログアウト" at bounding box center [408, 292] width 54 height 12
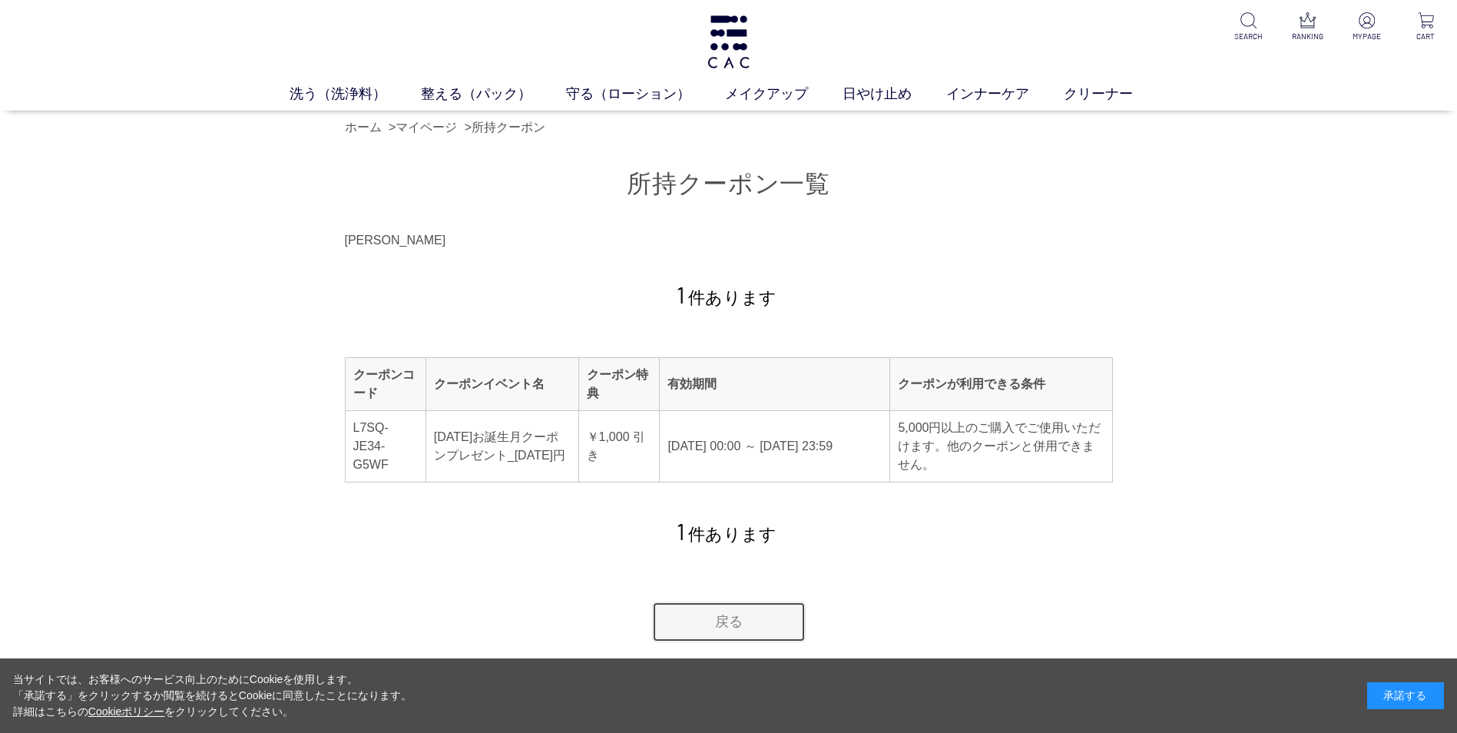
click at [741, 617] on link "戻る" at bounding box center [729, 621] width 154 height 41
